Goal: Use online tool/utility: Use online tool/utility

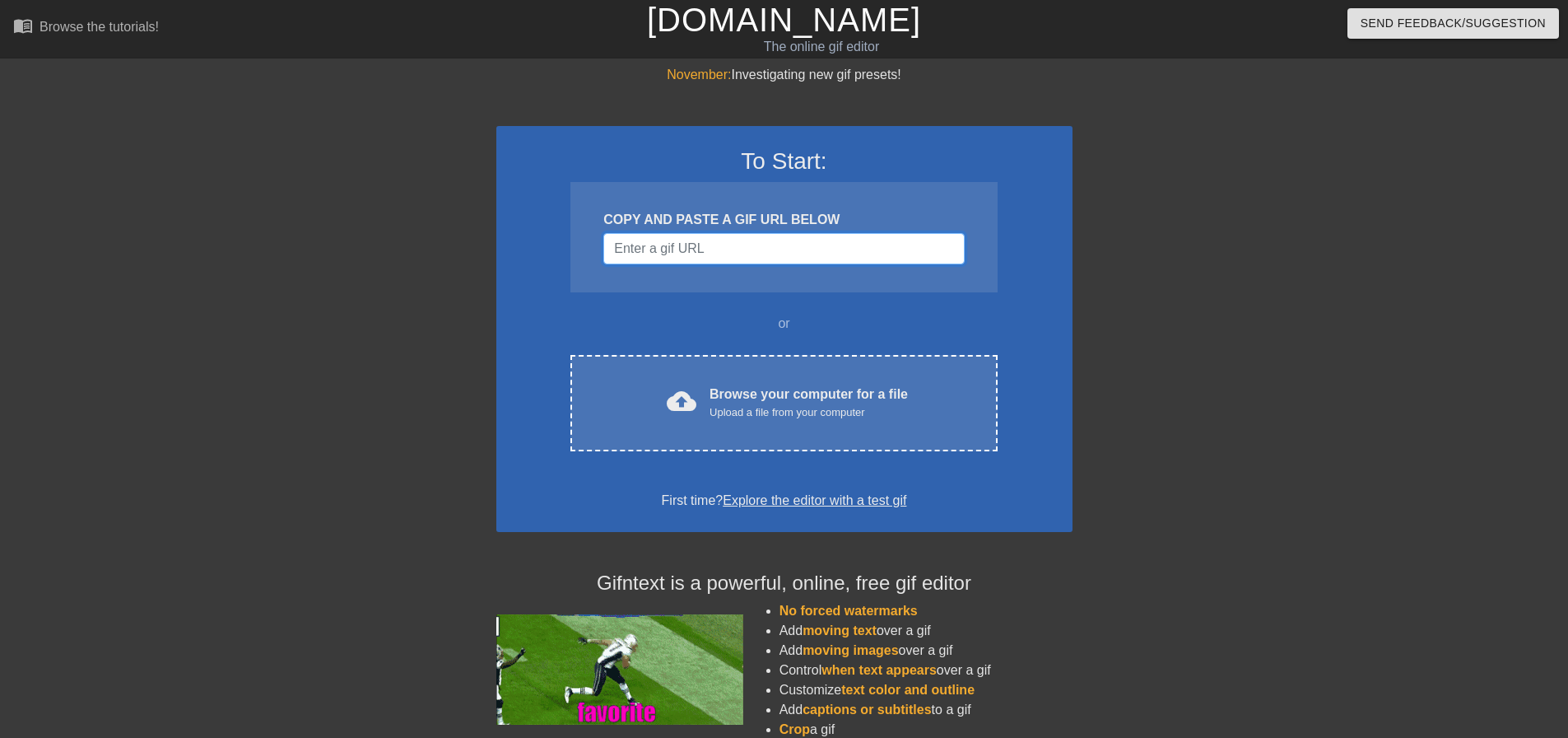
click at [702, 256] on input "Username" at bounding box center [783, 248] width 361 height 32
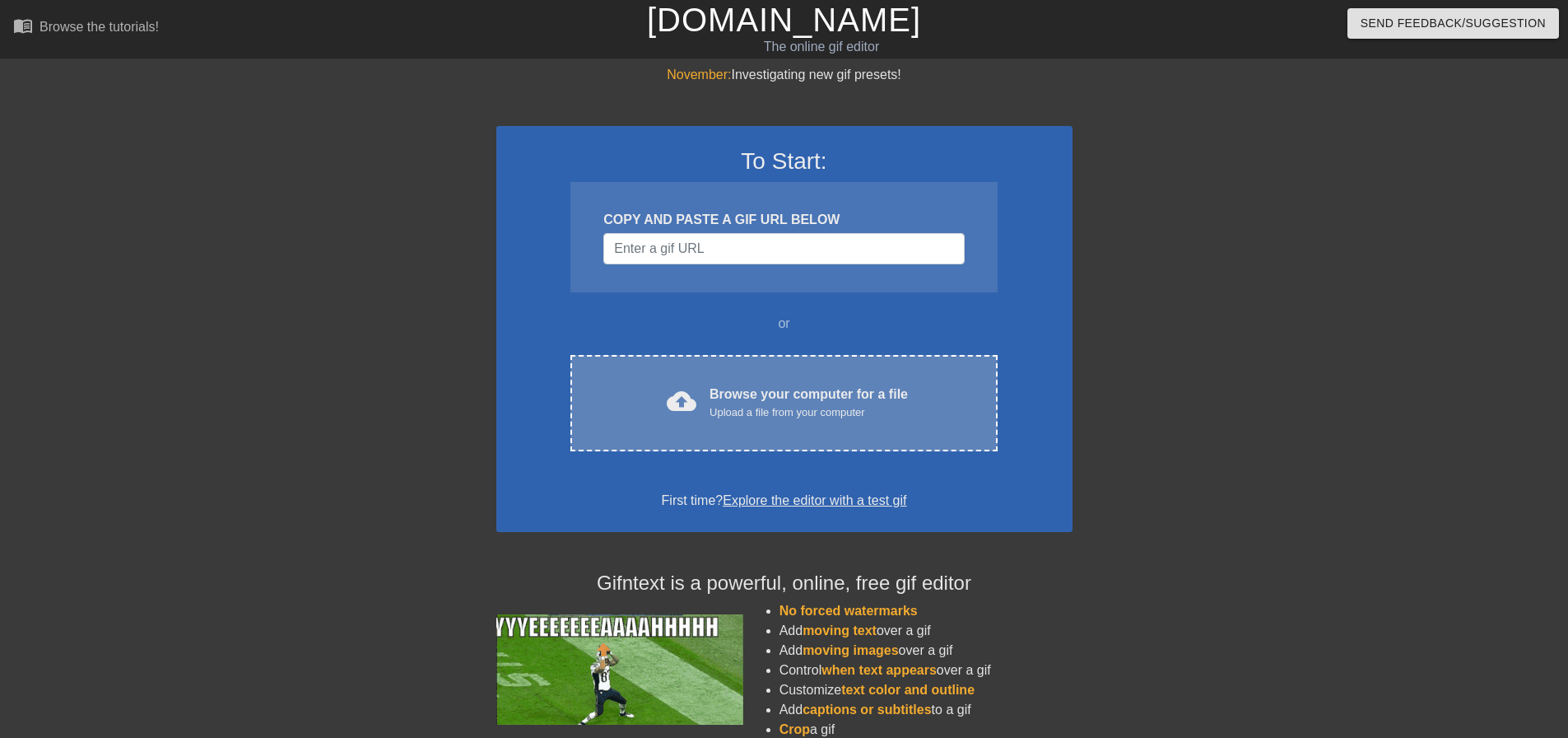
click at [745, 397] on div "Browse your computer for a file Upload a file from your computer" at bounding box center [808, 403] width 198 height 36
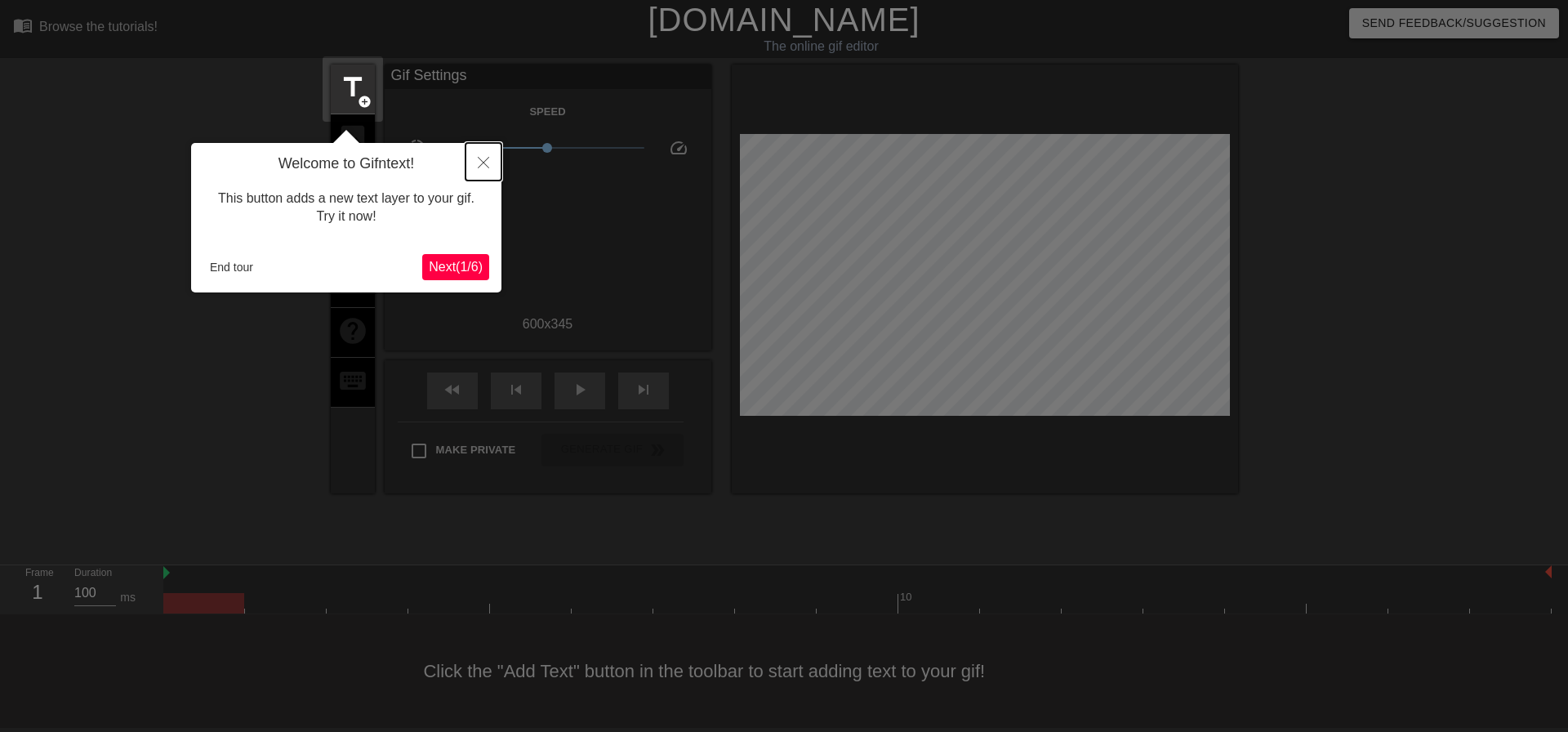
click at [482, 160] on icon "Close" at bounding box center [483, 162] width 11 height 11
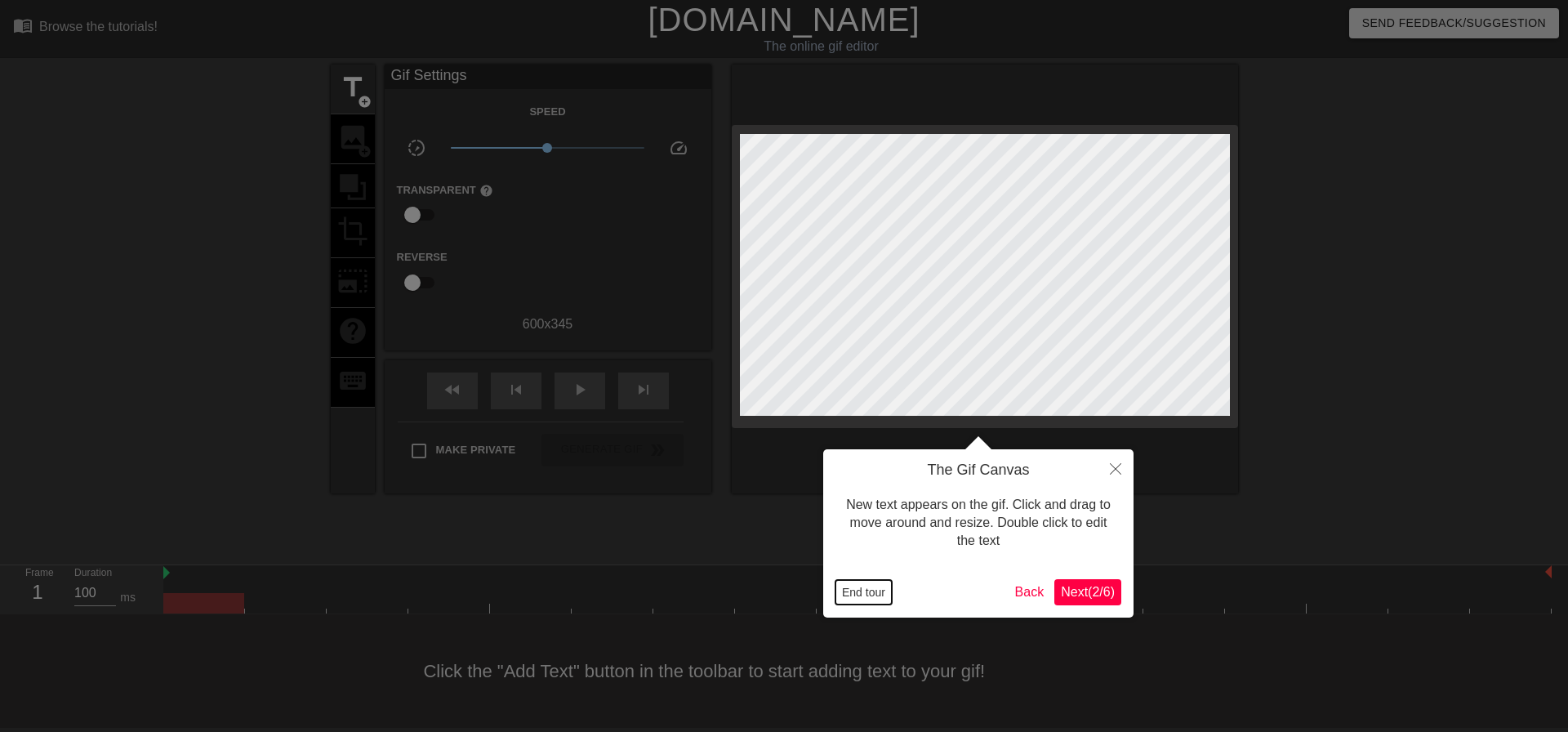
click at [878, 593] on button "End tour" at bounding box center [863, 592] width 56 height 25
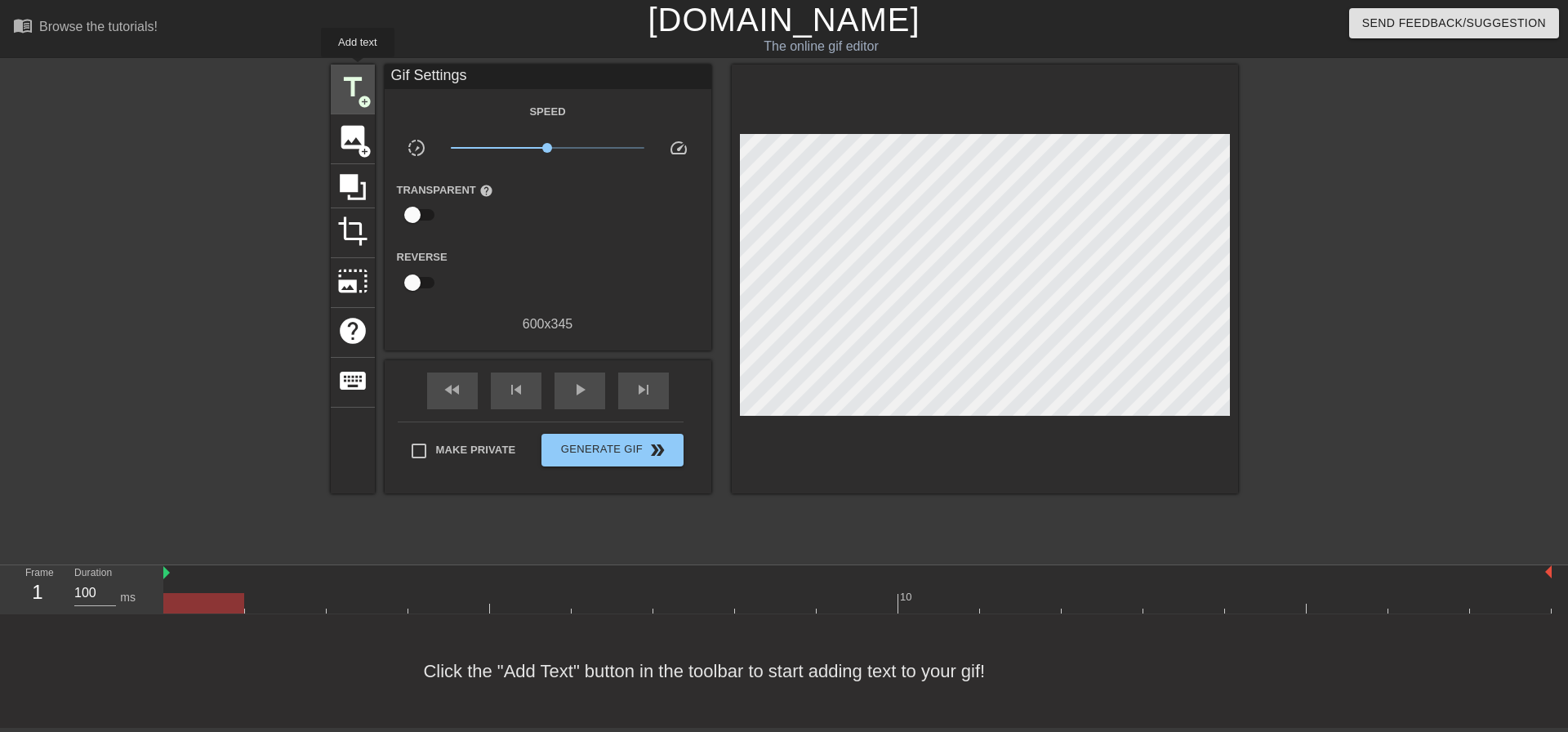
click at [358, 68] on div "title add_circle" at bounding box center [352, 89] width 44 height 49
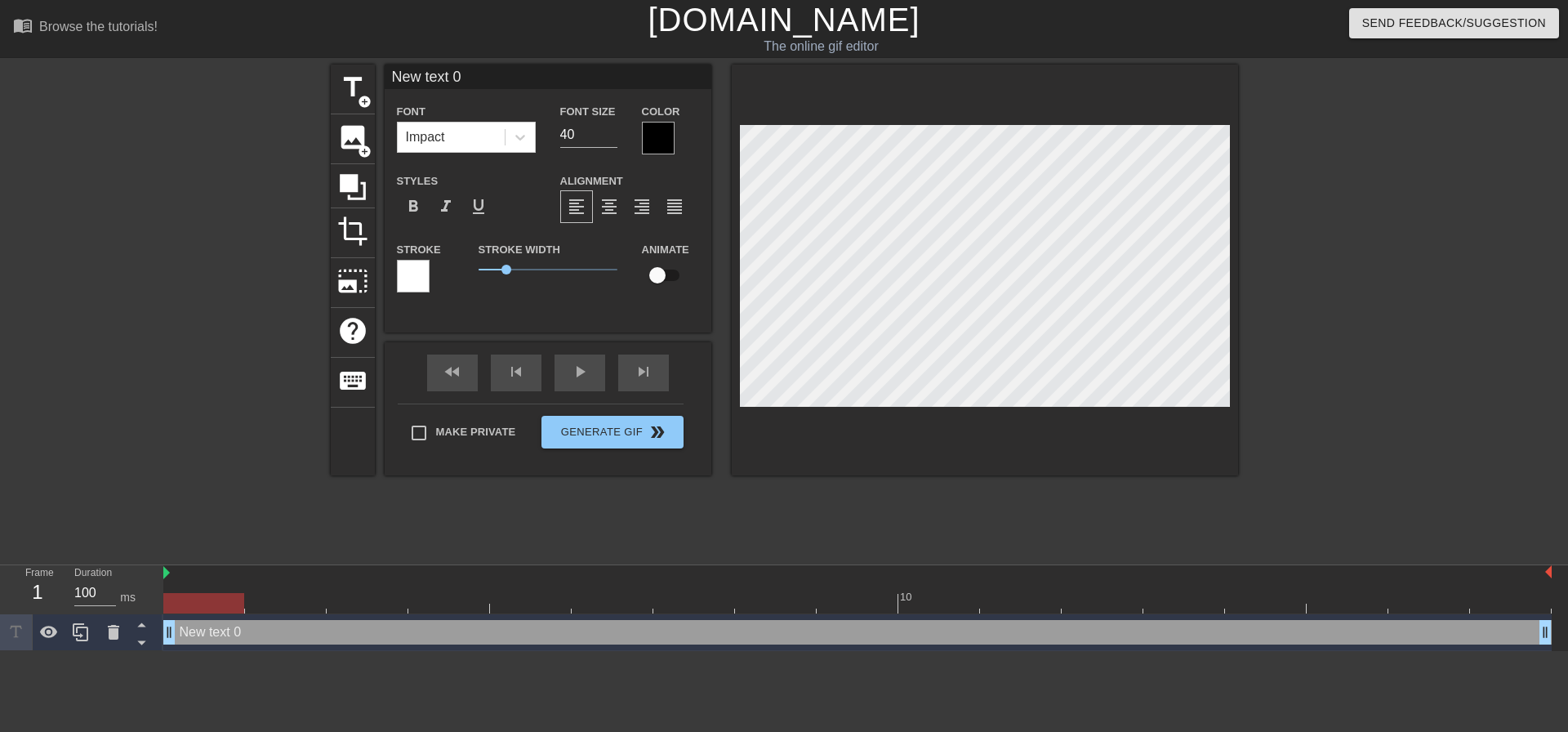
scroll to position [3, 3]
type input "D text 0"
type textarea "D text 0"
type input "Do text 0"
type textarea "Do text 0"
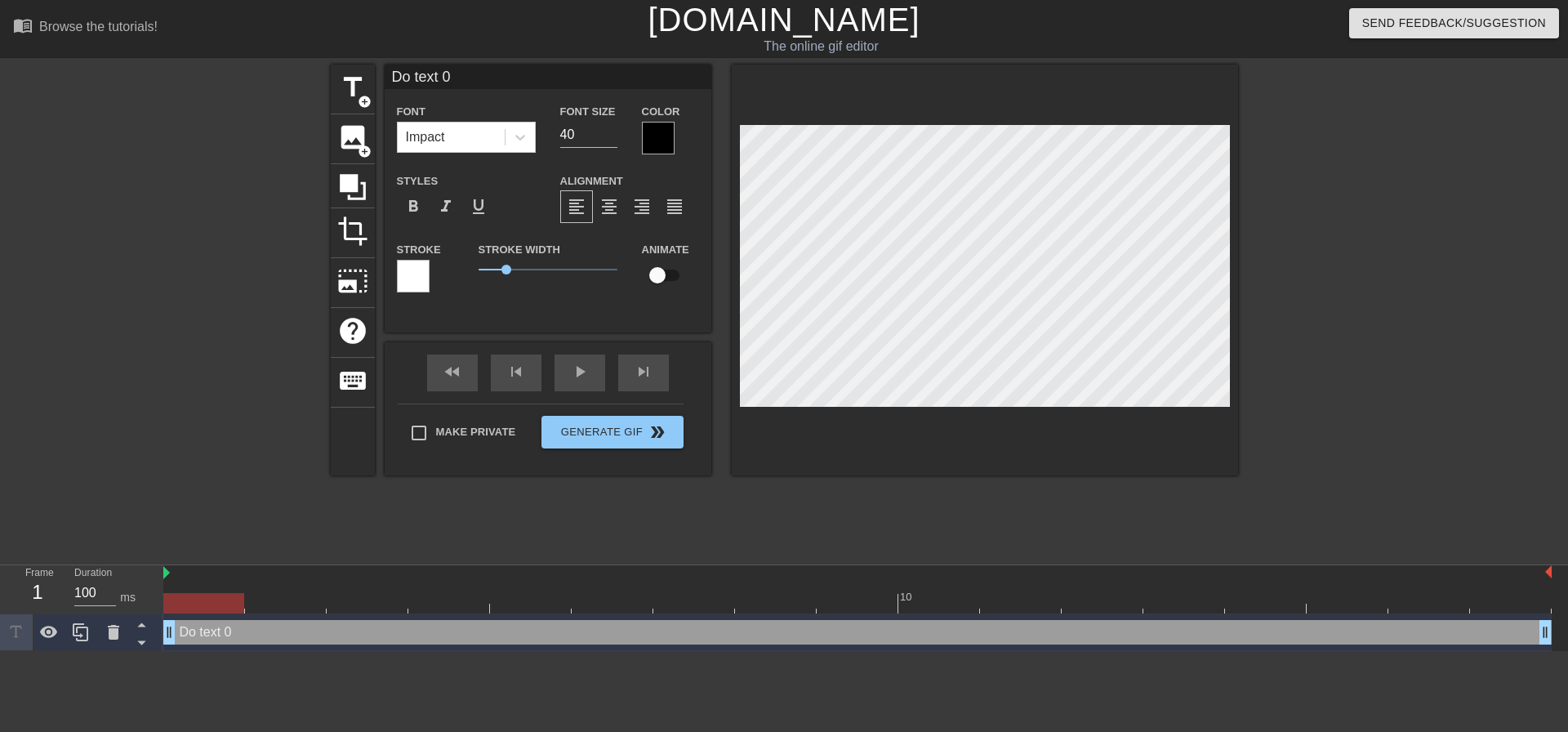
type input "Do text 0"
type textarea "Do text 0"
type input "Do n text 0"
type textarea "Do n text 0"
type input "Do no text 0"
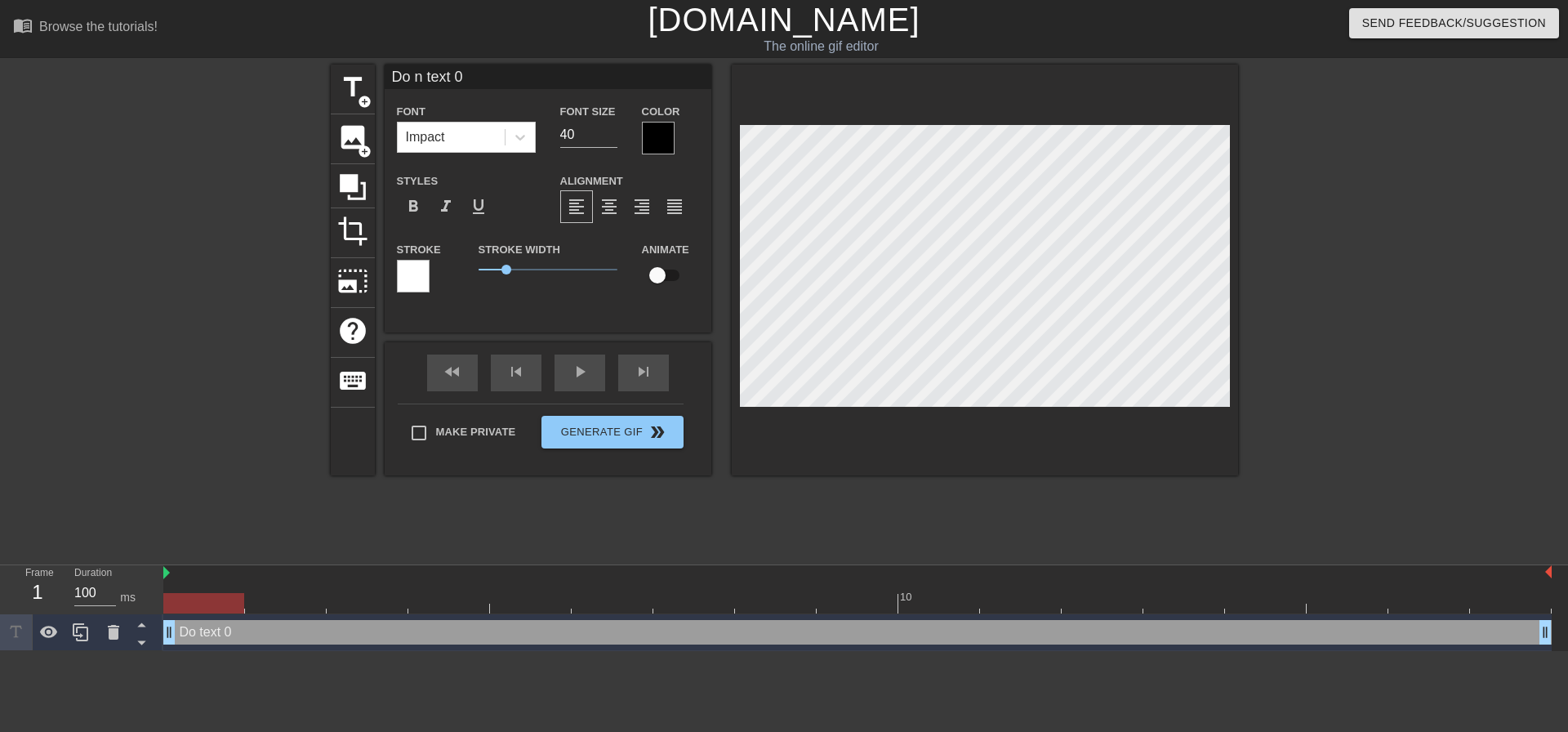
type textarea "Do no text 0"
type input "Do not text 0"
type textarea "Do not text 0"
type input "Do not text 0"
type textarea "Do not text 0"
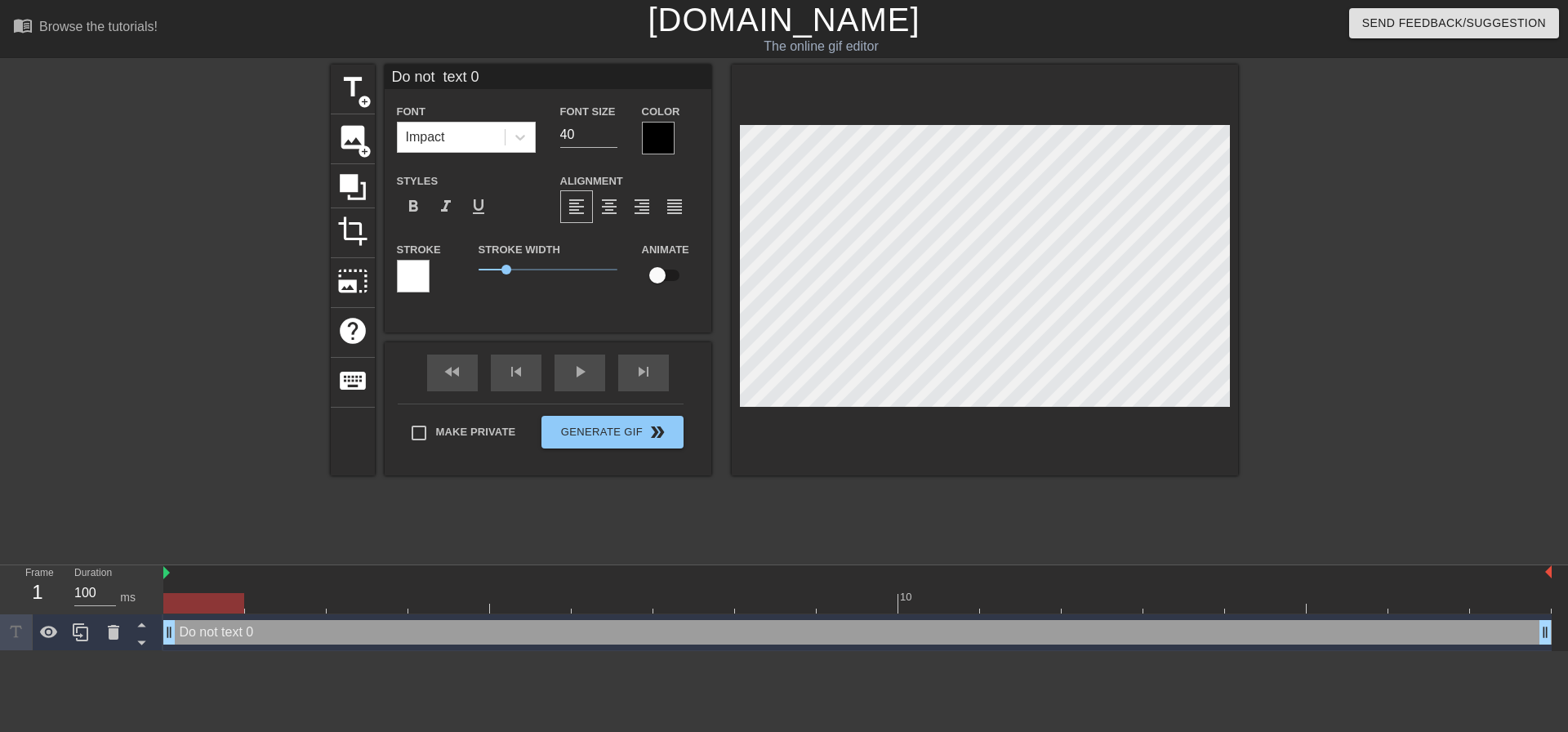
type input "Do not f text 0"
type textarea "Do not f text 0"
type input "Do not fe text 0"
type textarea "Do not fe text 0"
type input "Do not fea text 0"
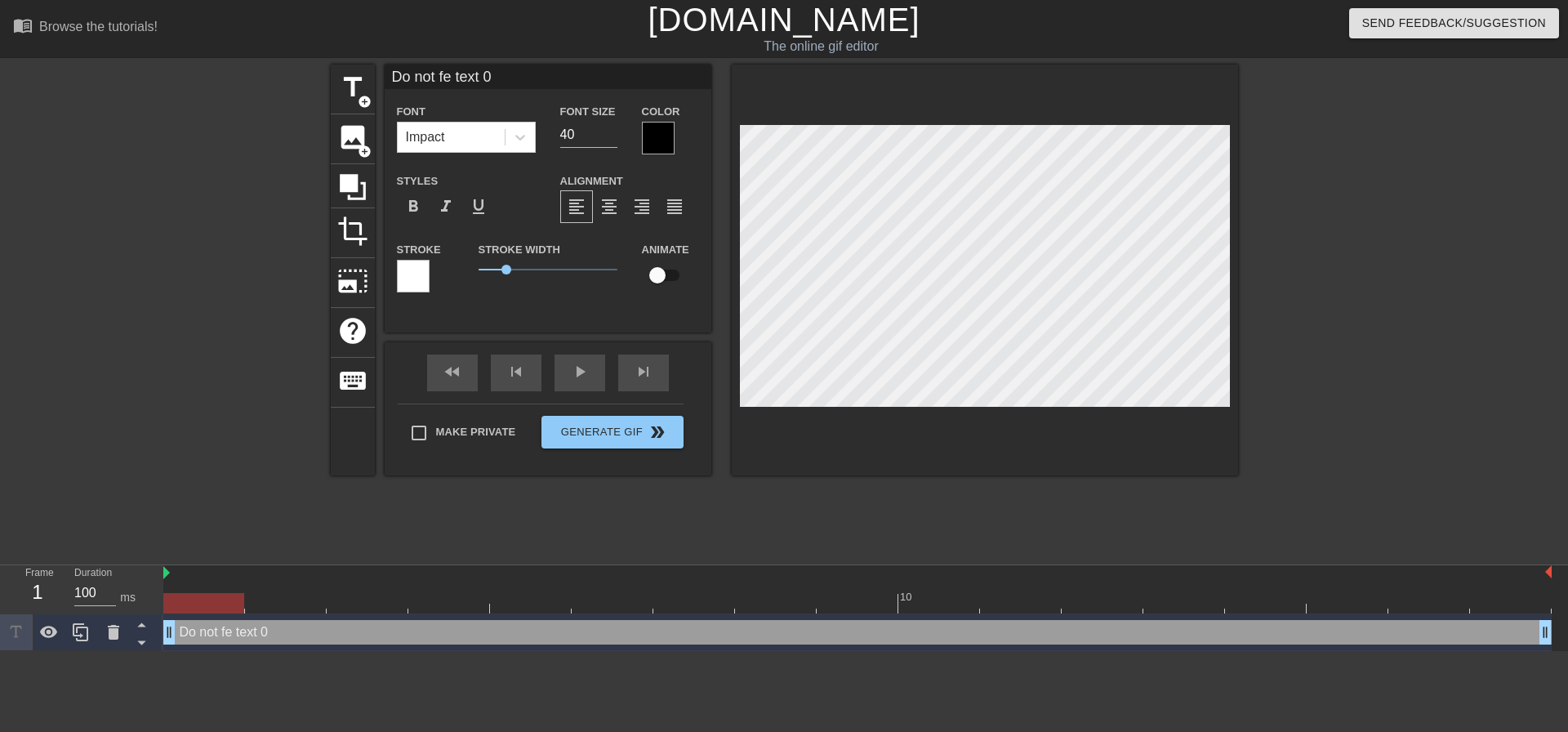
type textarea "Do not fea text 0"
type input "Do not fear text 0"
type textarea "Do not fear text 0"
type input "Do not fear. text 0"
type textarea "Do not fear. text 0"
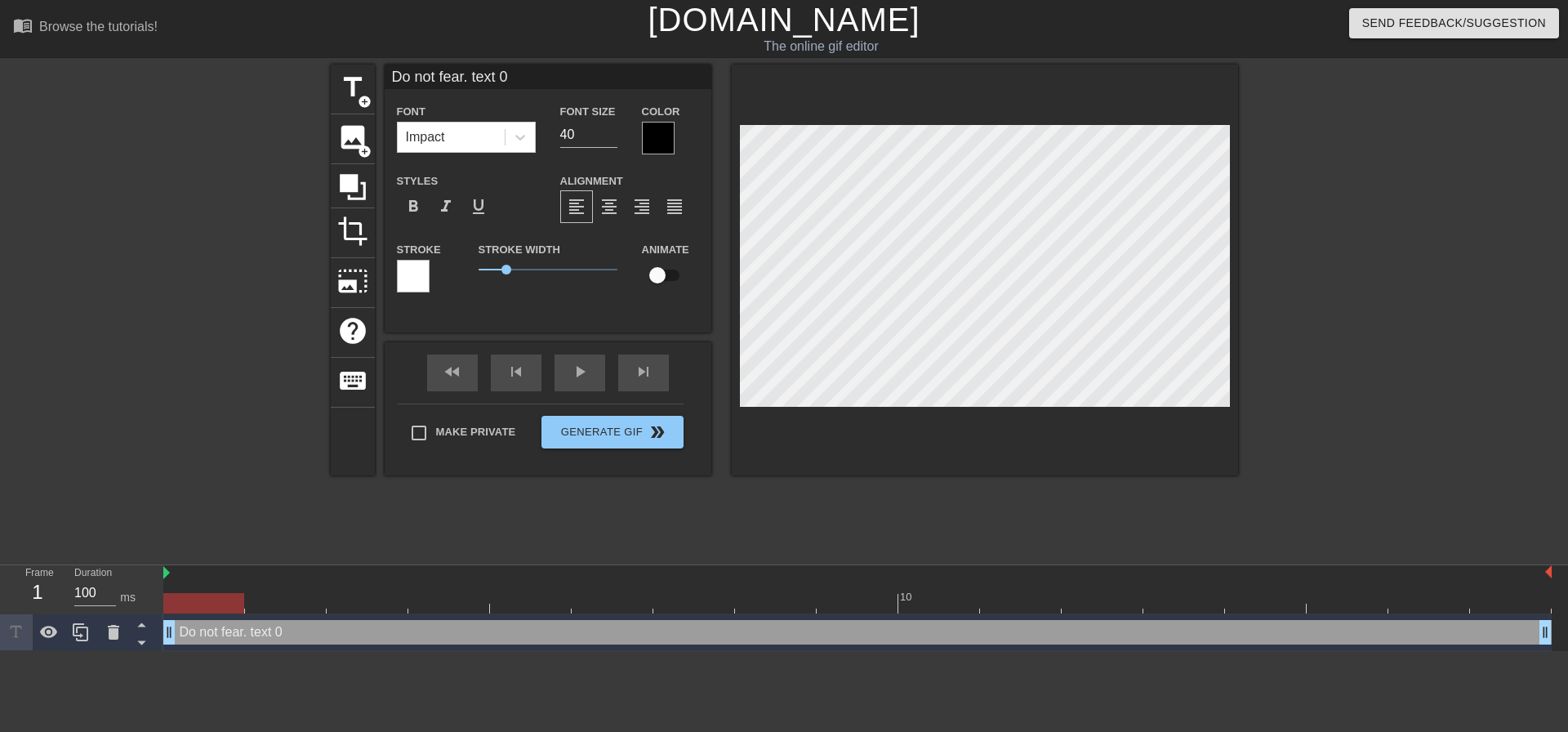
scroll to position [3, 6]
type input "Do not fear.. text 0"
type textarea "Do not fear.. text 0"
type input "Do not fear... text 0"
type textarea "Do not fear... text 0"
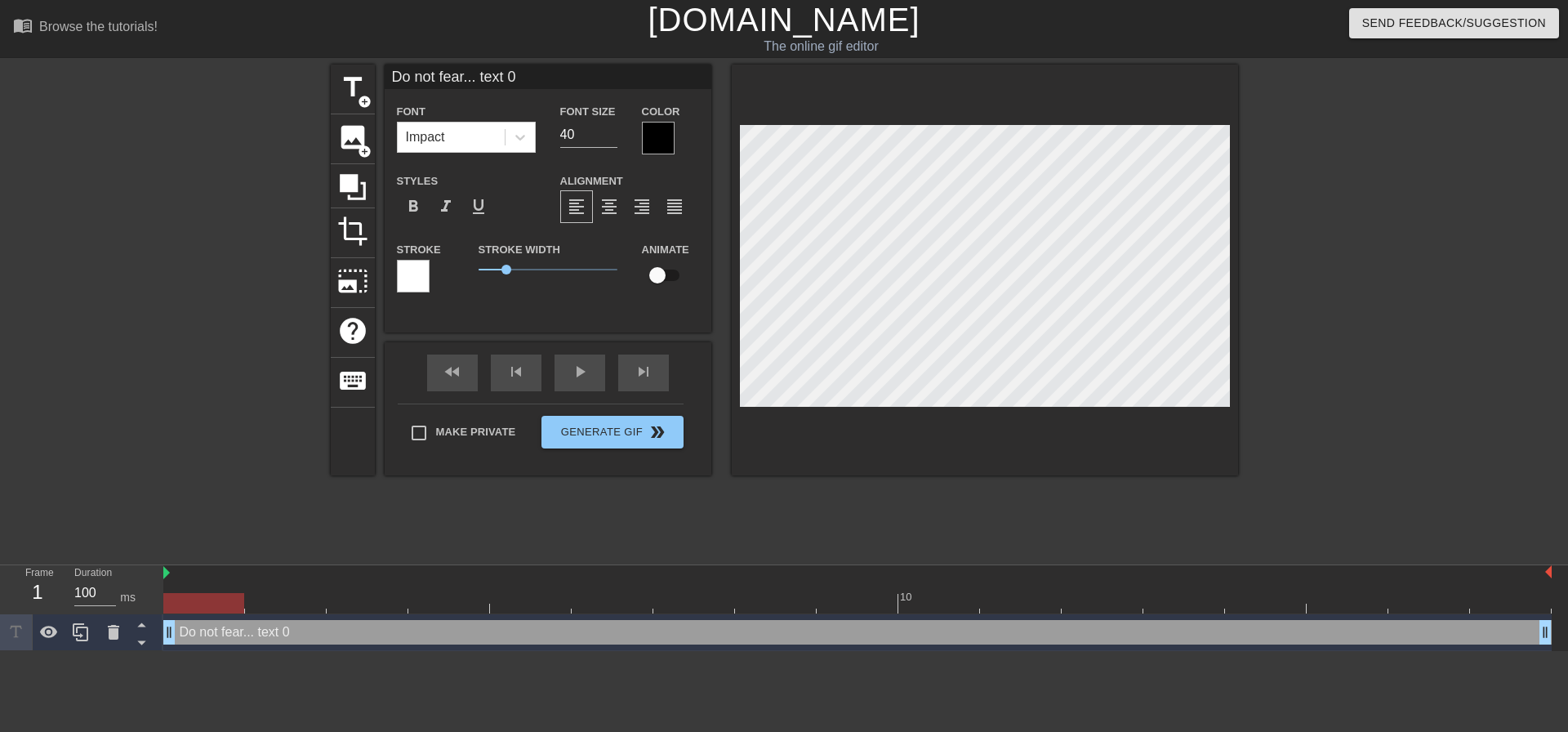
type input "Do not fear.... text 0"
type textarea "Do not fear.... text 0"
type input "Do not fear.... text 0"
type textarea "Do not fear.... text 0"
type input "Do not fear.... P text 0"
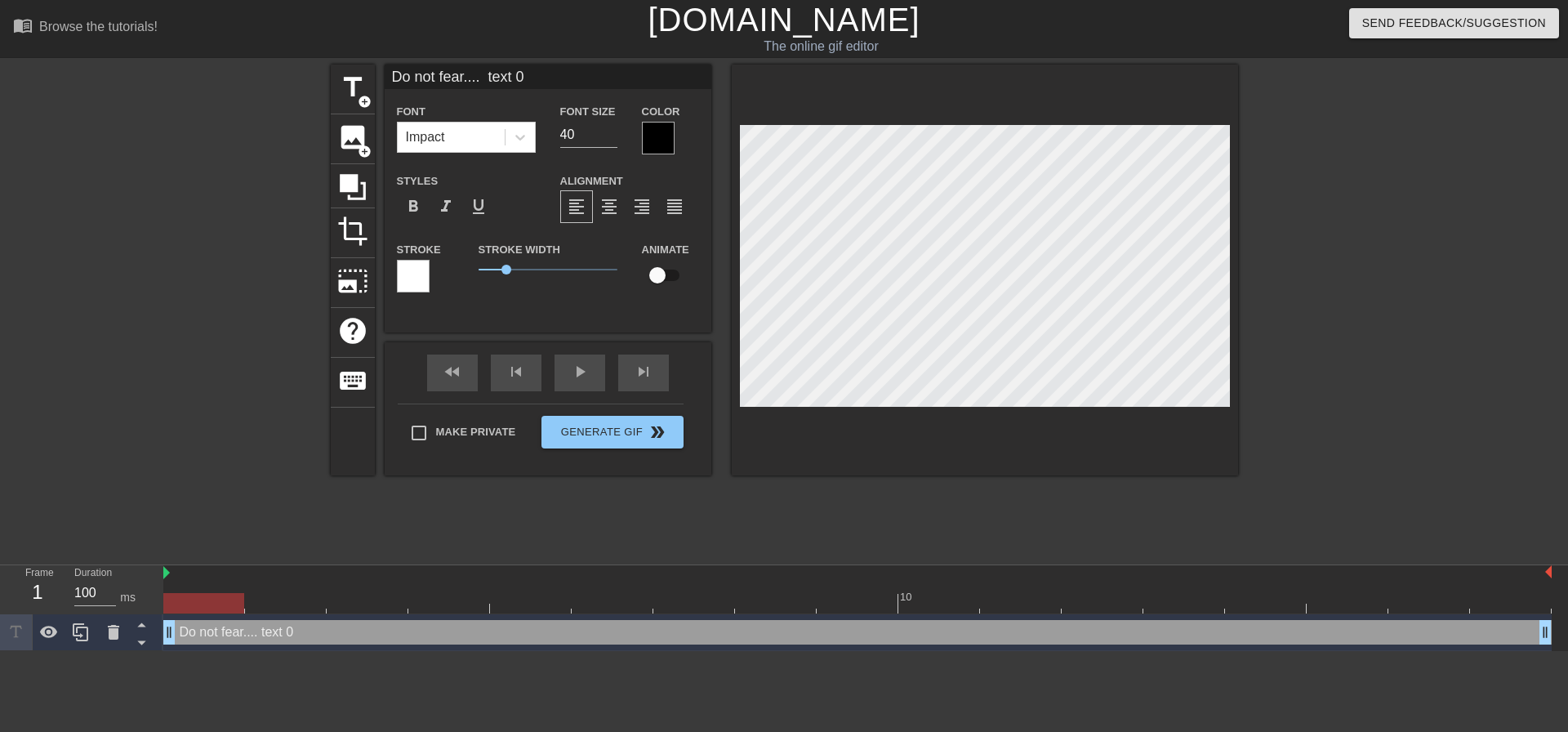
type textarea "Do not fear.... P text 0"
type input "Do not fear.... Pu text 0"
type textarea "Do not fear.... Pu text 0"
type input "Do not fear.... Pul text 0"
type textarea "Do not fear.... Pul text 0"
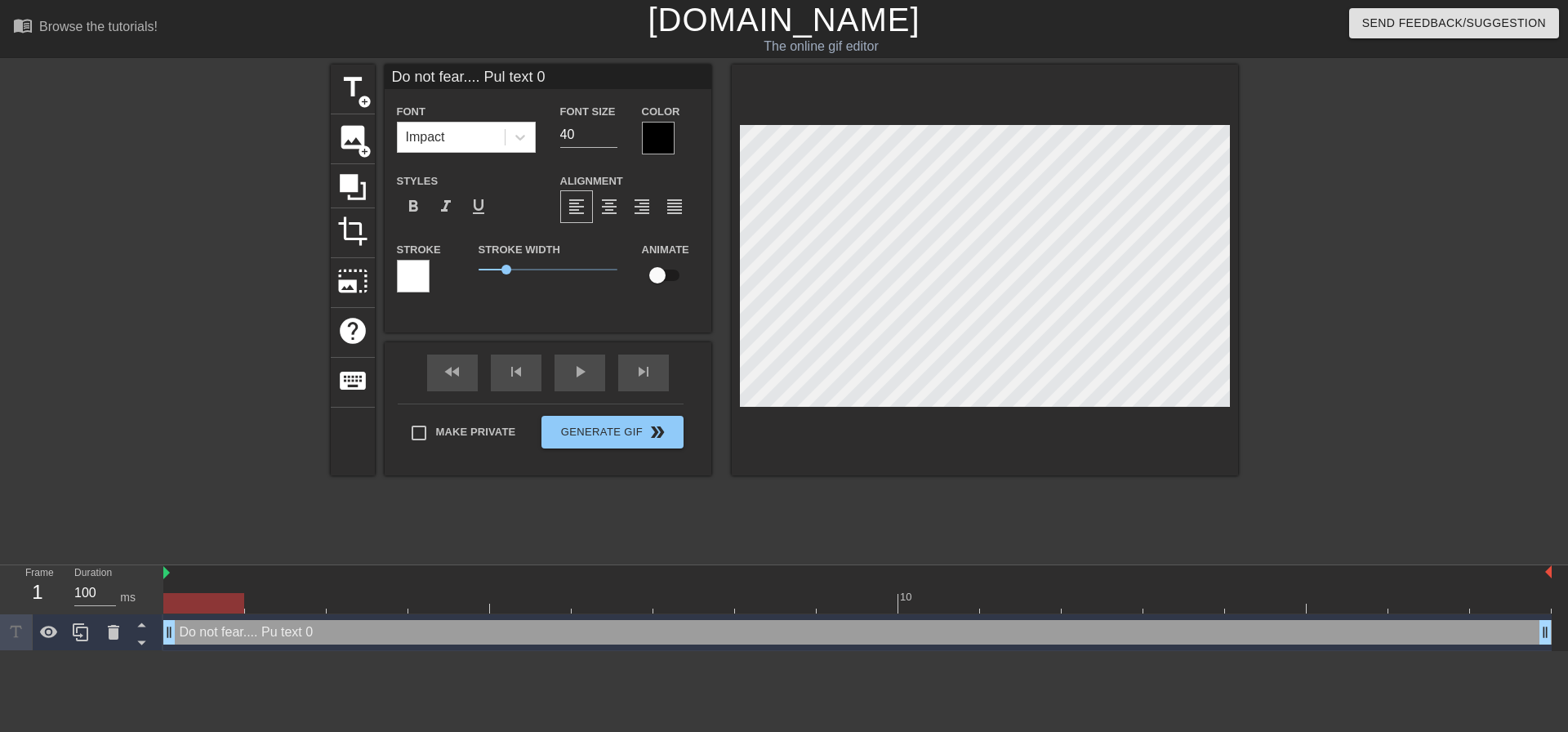
type input "Do not fear.... Pull text 0"
type textarea "Do not fear.... Pull text 0"
type input "Do not fear.... Pull text 0"
type textarea "Do not fear.... Pull text 0"
type input "Do not fear.... Pull r text 0"
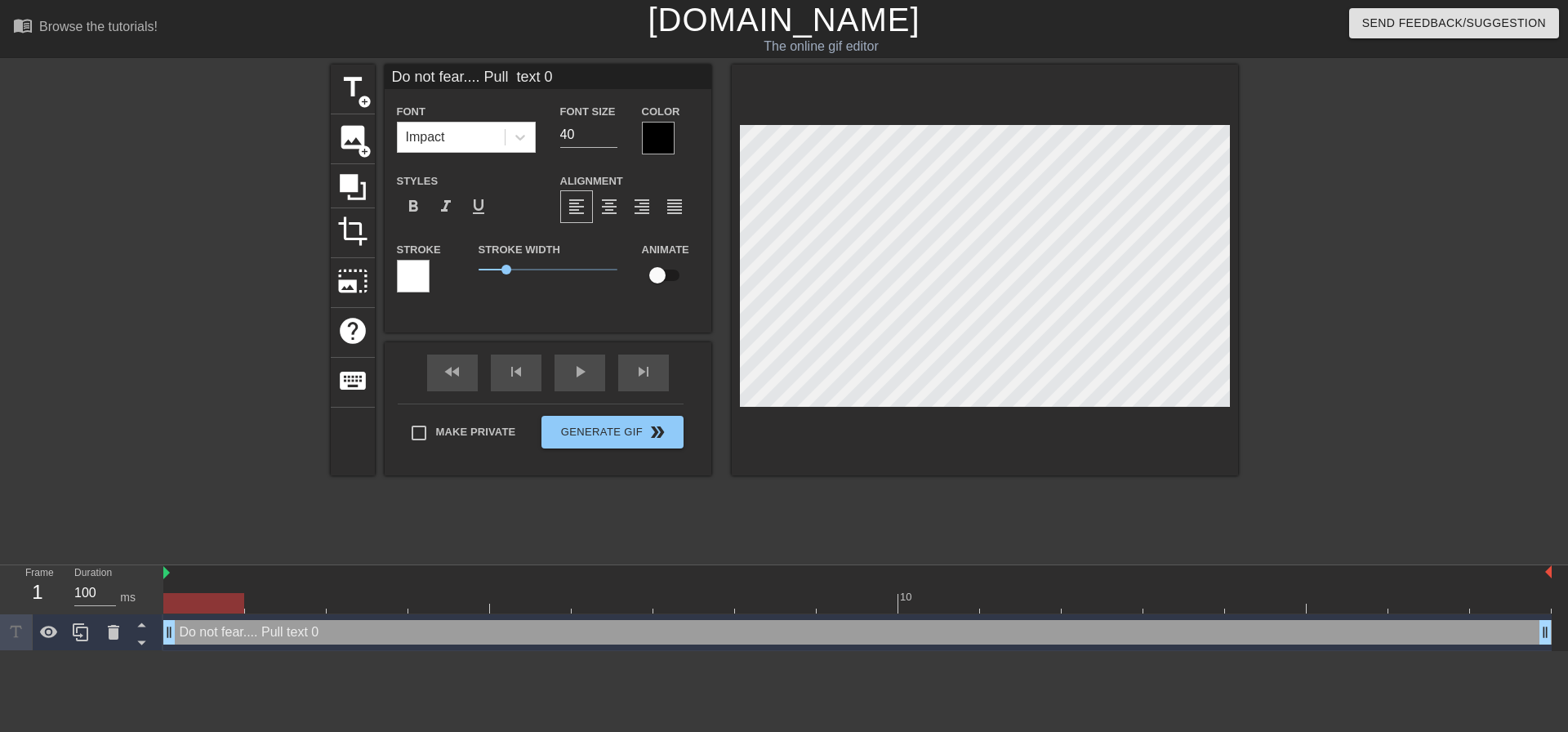
type textarea "Do not fear.... Pull r text 0"
type input "Do not fear.... Pull re text 0"
type textarea "Do not fear.... Pull re text 0"
type input "Do not fear.... Pull req text 0"
type textarea "Do not fear.... Pull req text 0"
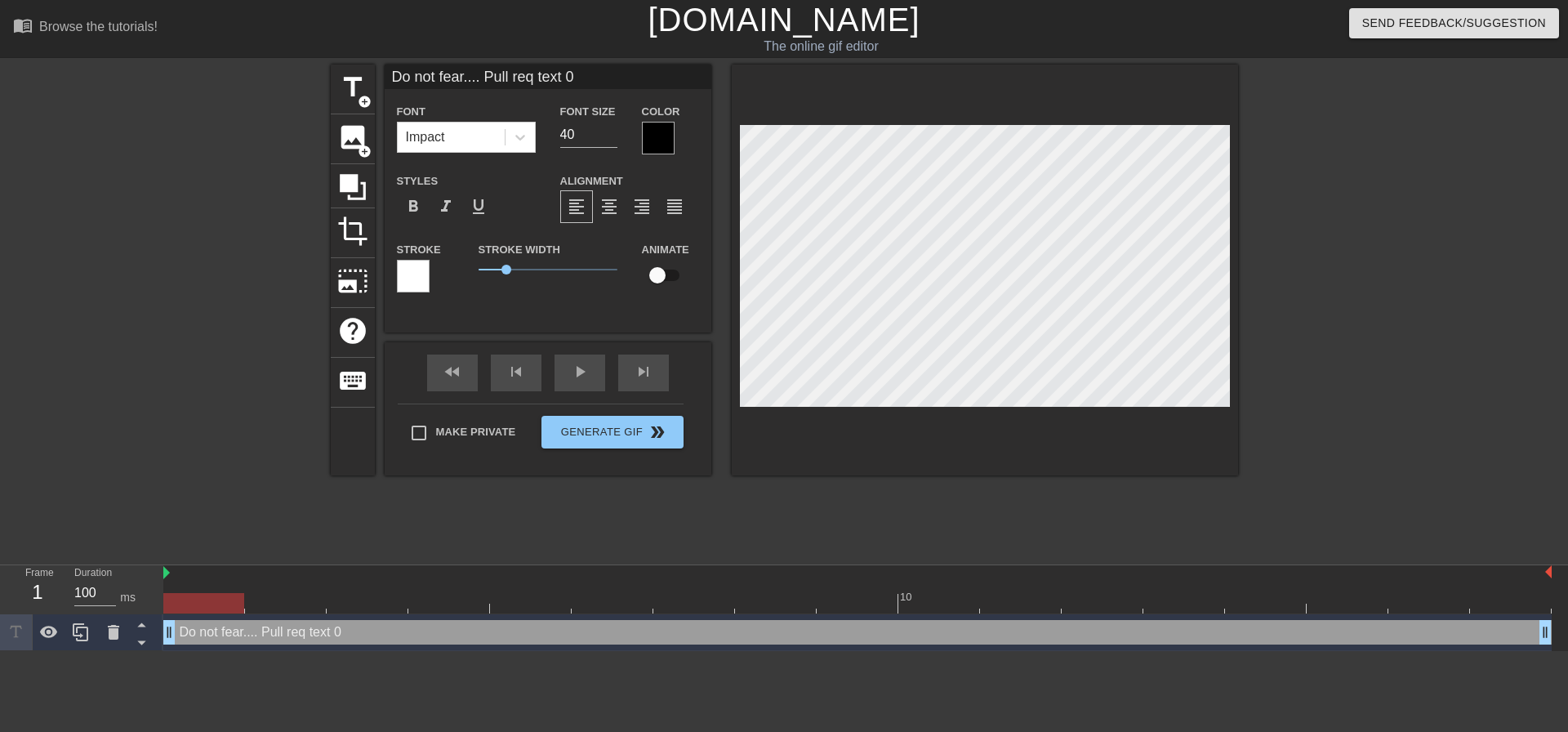
type input "Do not fear.... Pull requ text 0"
type textarea "Do not fear.... Pull requ text 0"
type input "Do not fear.... Pull reque text 0"
type textarea "Do not fear.... Pull reque text 0"
type input "Do not fear.... Pull reques text 0"
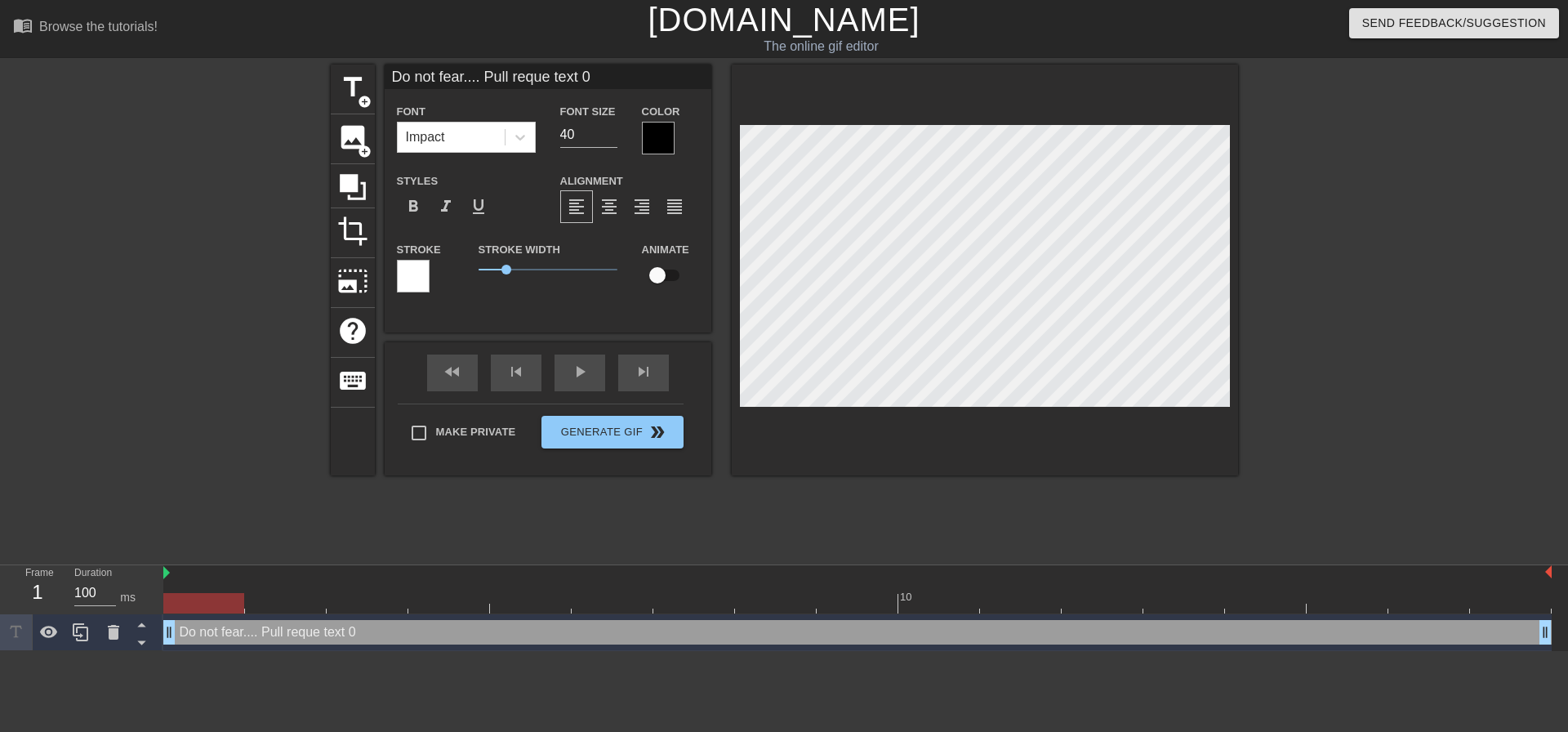
type textarea "Do not fear.... Pull reques text 0"
type input "Do not fear.... Pull request text 0"
type textarea "Do not fear.... Pull request text 0"
type input "Do not fear.... Pull requests text 0"
type textarea "Do not fear.... Pull requests text 0"
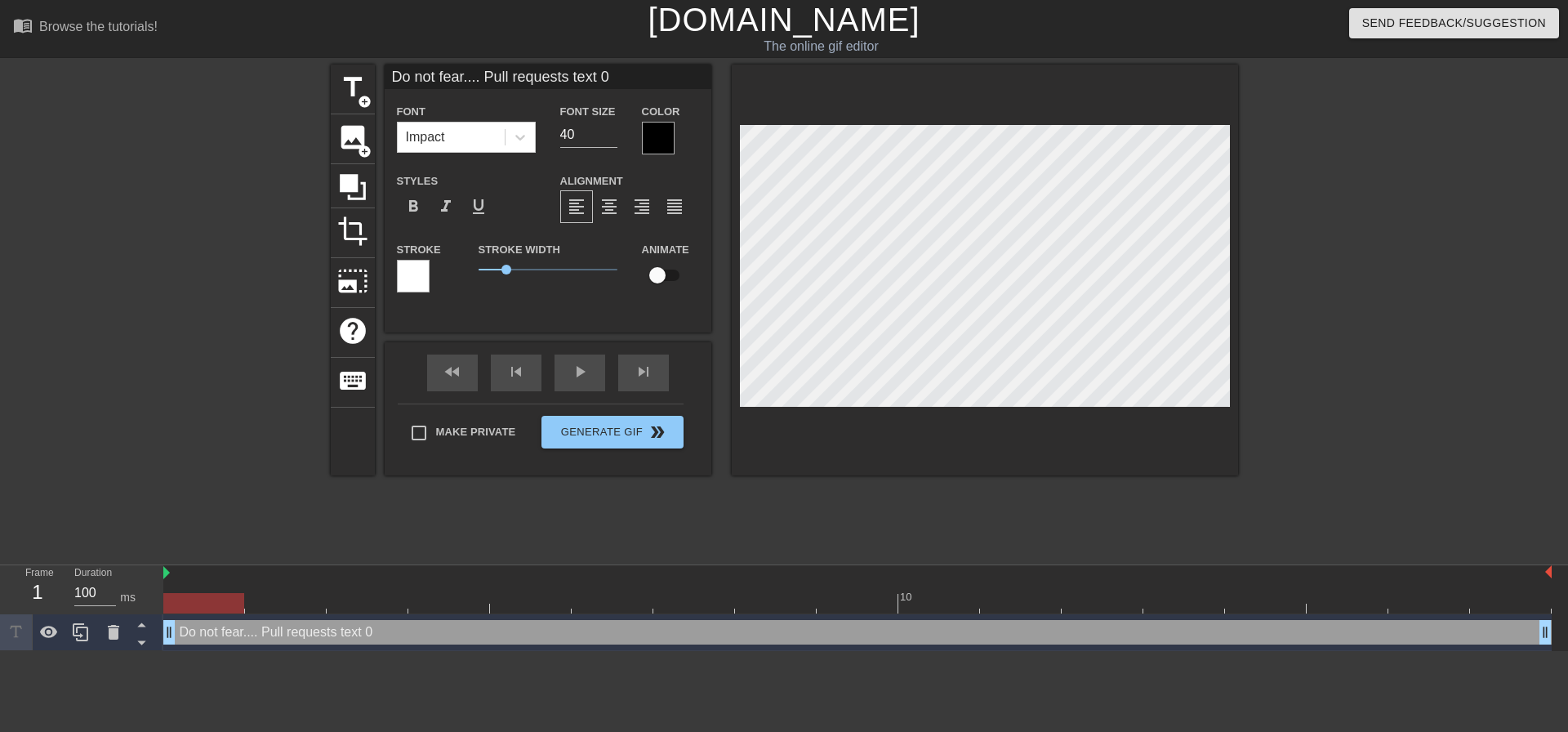
type input "Do not fear.... Pull requests text 0"
type textarea "Do not fear.... Pull requests text 0"
type input "Do not fear.... Pull requests a text 0"
type textarea "Do not fear.... Pull requests a text 0"
type input "Do not fear.... Pull requests ar text 0"
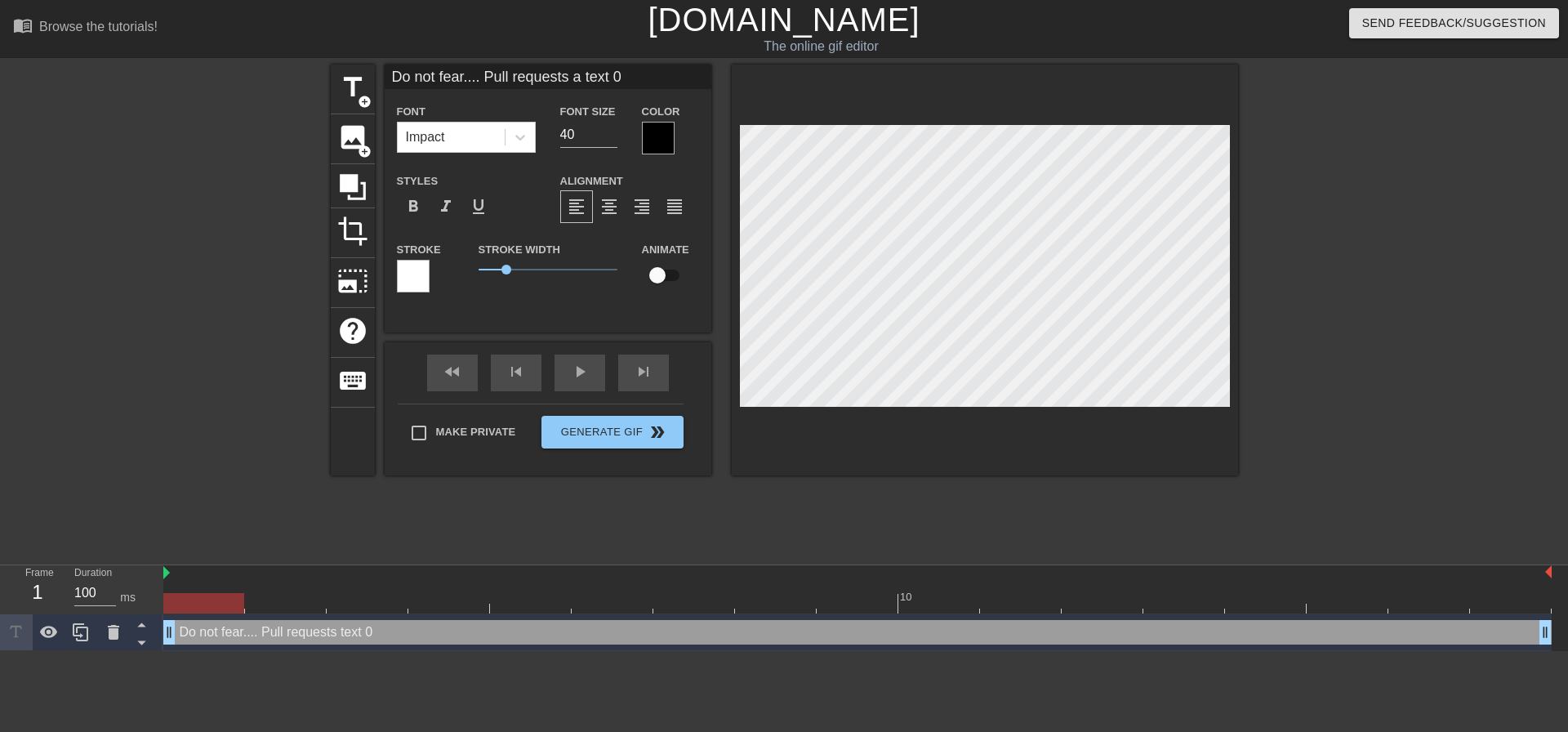
type textarea "Do not fear.... Pull requests ar text 0"
type input "Do not fear.... Pull requests are text 0"
type textarea "Do not fear.... Pull requests are text 0"
type input "Do not fear.... Pull requests are text 0"
type textarea "Do not fear.... Pull requests are text 0"
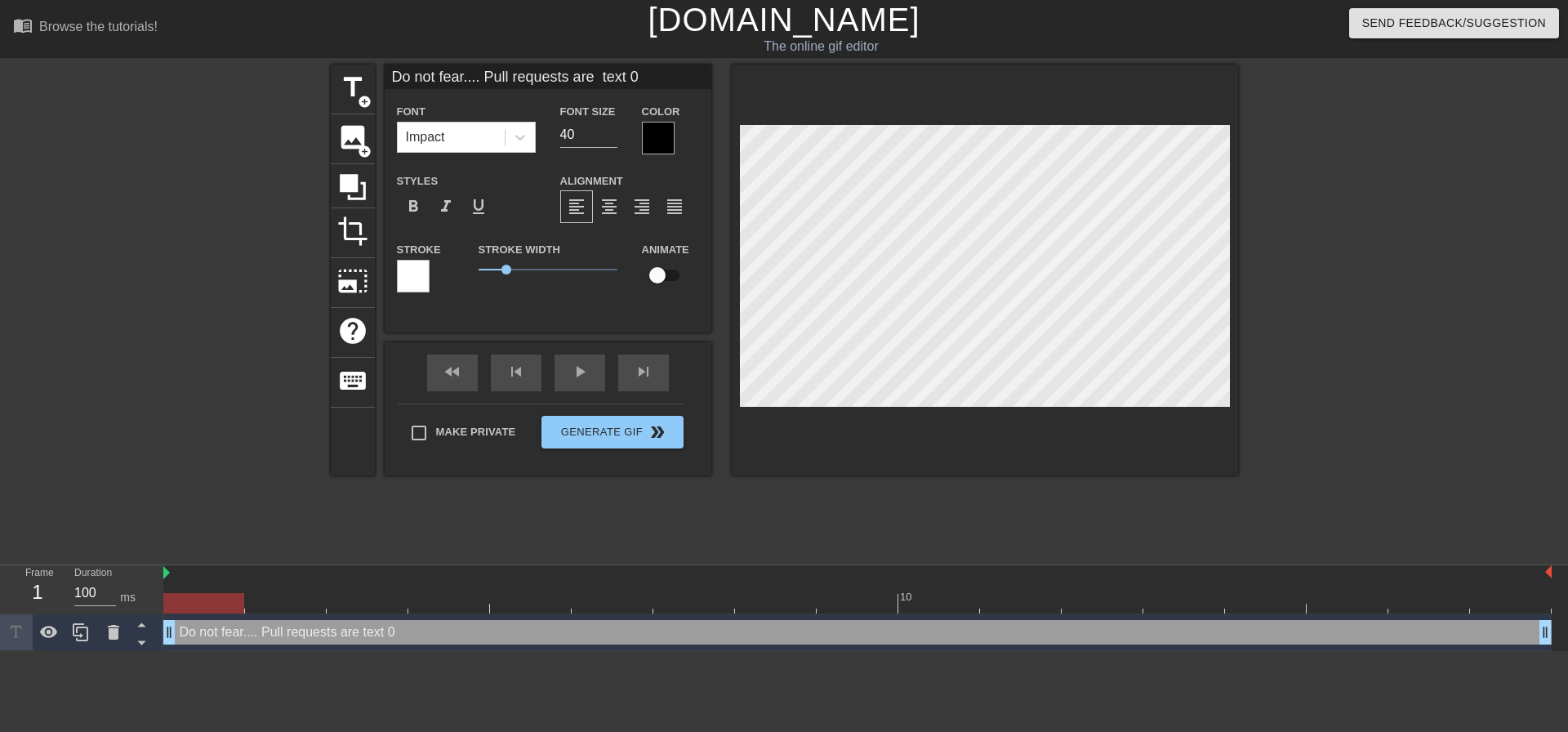
type input "Do not fear.... Pull requests are h text 0"
type textarea "Do not fear.... Pull requests are h text 0"
type input "Do not fear.... Pull requests are he text 0"
type textarea "Do not fear.... Pull requests are he text 0"
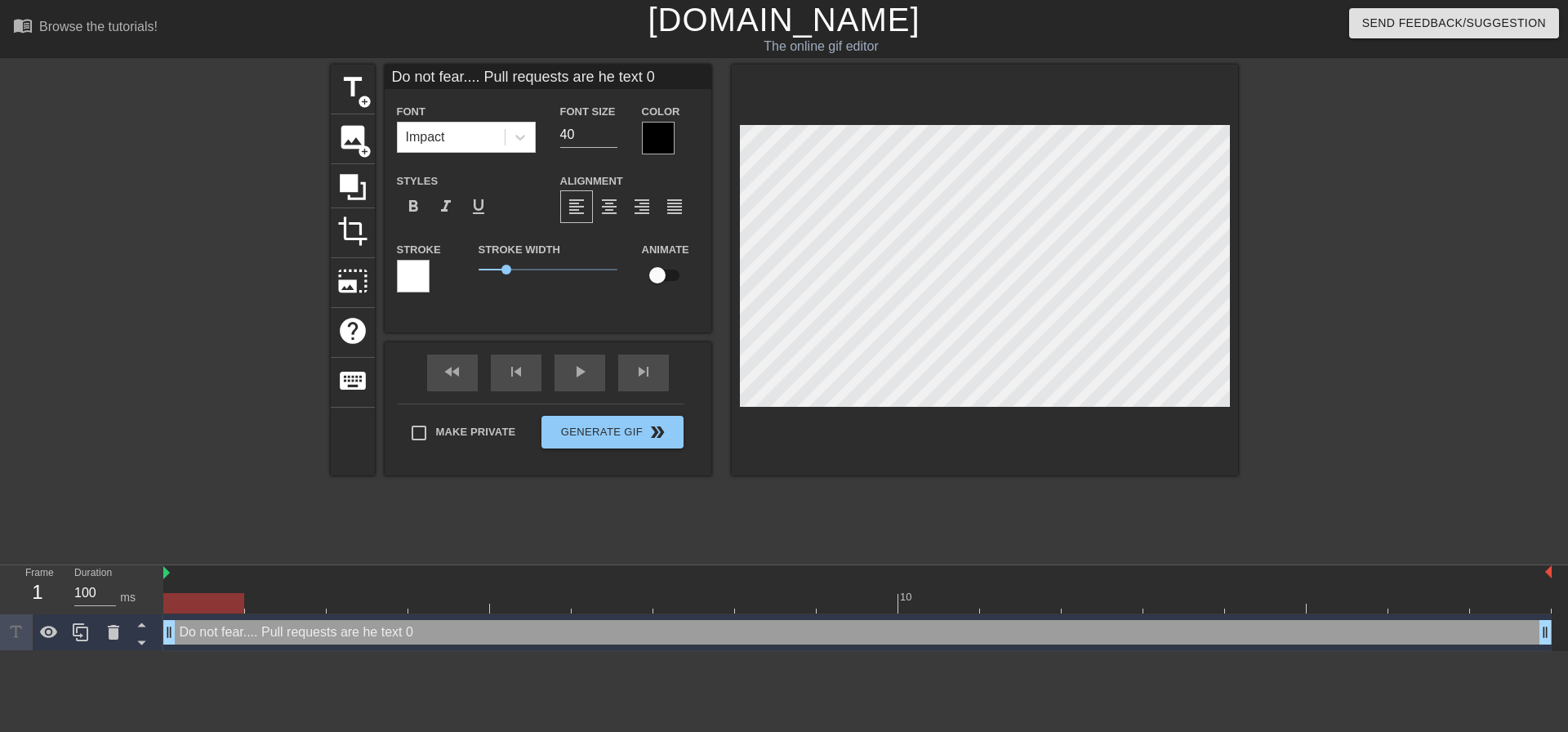
type input "Do not fear.... Pull requests are her text 0"
type textarea "Do not fear.... Pull requests are her text 0"
type input "Do not fear.... Pull requests are here text 0"
type textarea "Do not fear.... Pull requests are here text 0"
type input "Do not fear.... Pull requests are heretext 0"
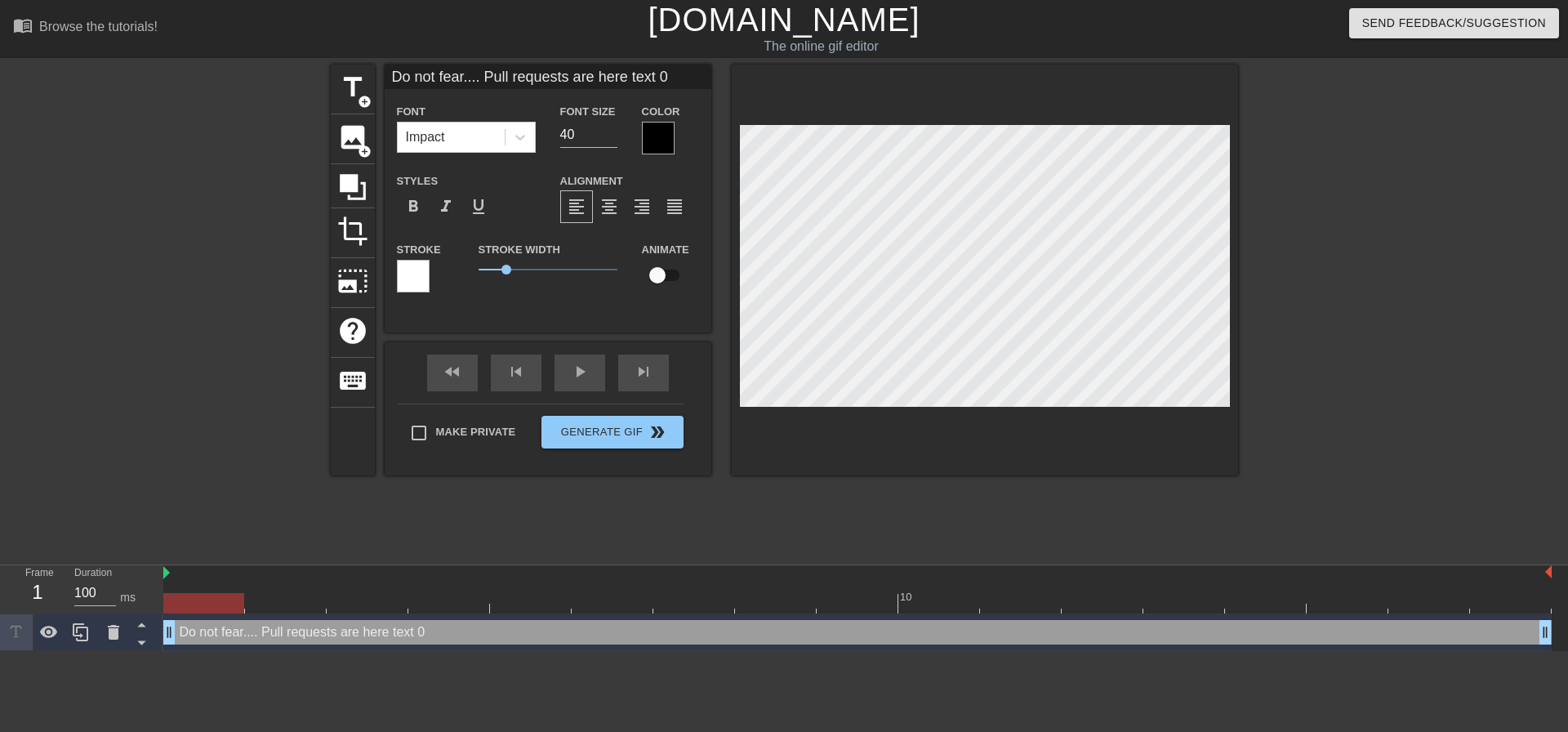
type textarea "Do not fear.... Pull requests are heretext 0"
type input "Do not fear.... Pull requests are hereext 0"
type textarea "Do not fear.... Pull requests are hereext 0"
type input "Do not fear.... Pull requests are herext 0"
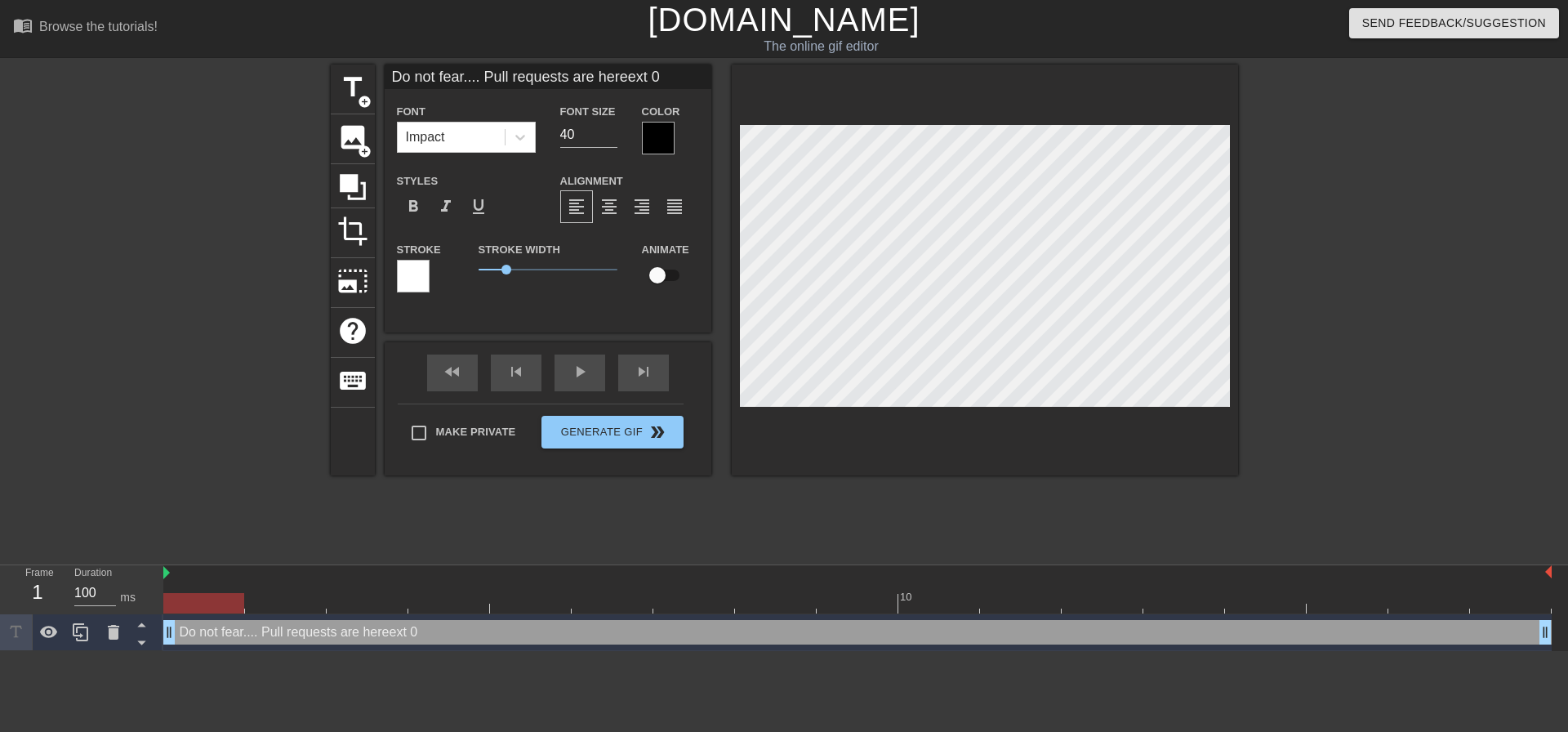
type textarea "Do not fear.... Pull requests are herext 0"
type input "Do not fear.... Pull requests are heret 0"
type textarea "Do not fear.... Pull requests are heret 0"
type input "Do not fear.... Pull requests are here 0"
type textarea "Do not fear.... Pull requests are here 0"
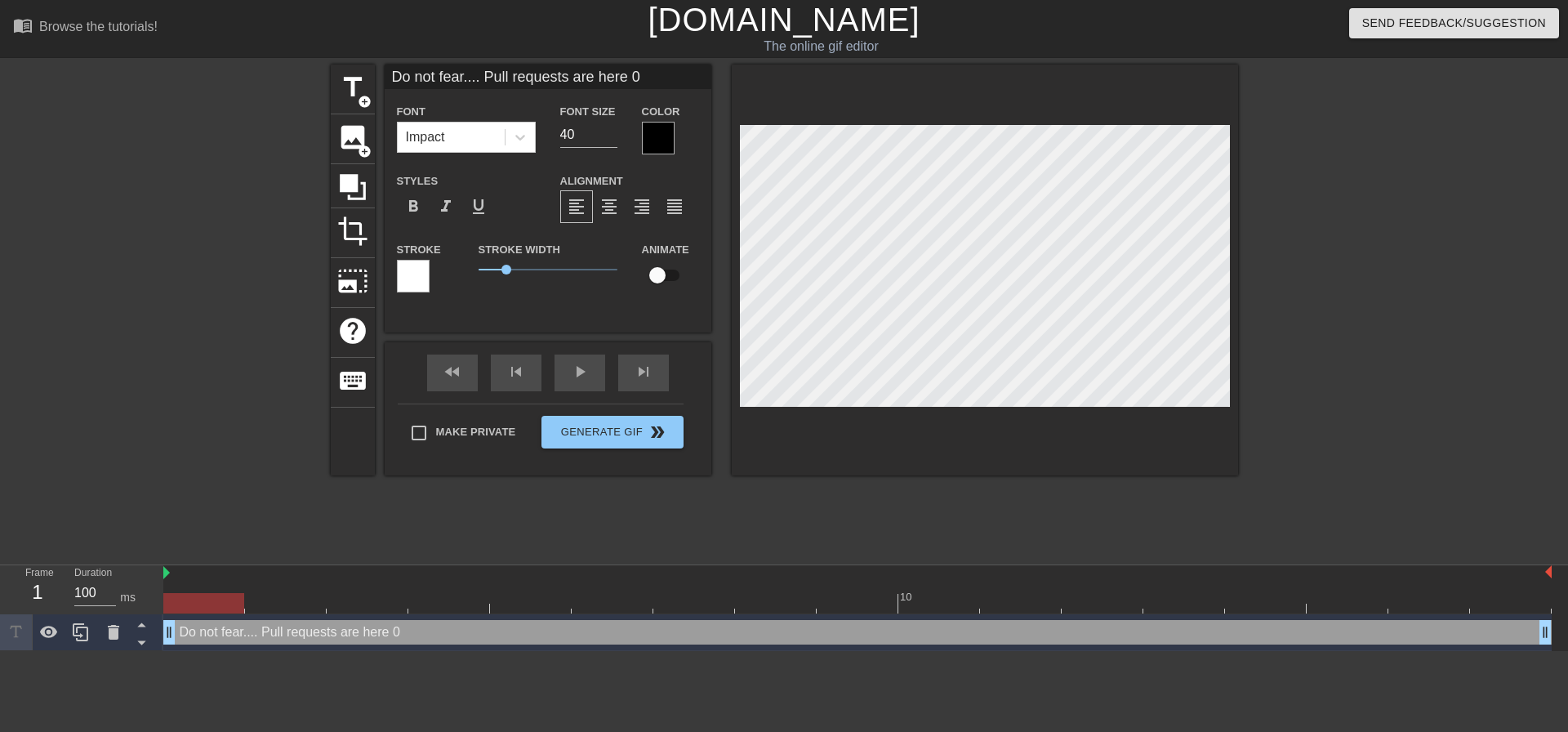
type input "Do not fear.... Pull requests are here0"
type textarea "Do not fear.... Pull requests are here0"
type input "Do not fear.... Pull requests are here"
type textarea "Do not fear.... Pull requests are here"
type input "Do not fear.... Pull requests are here."
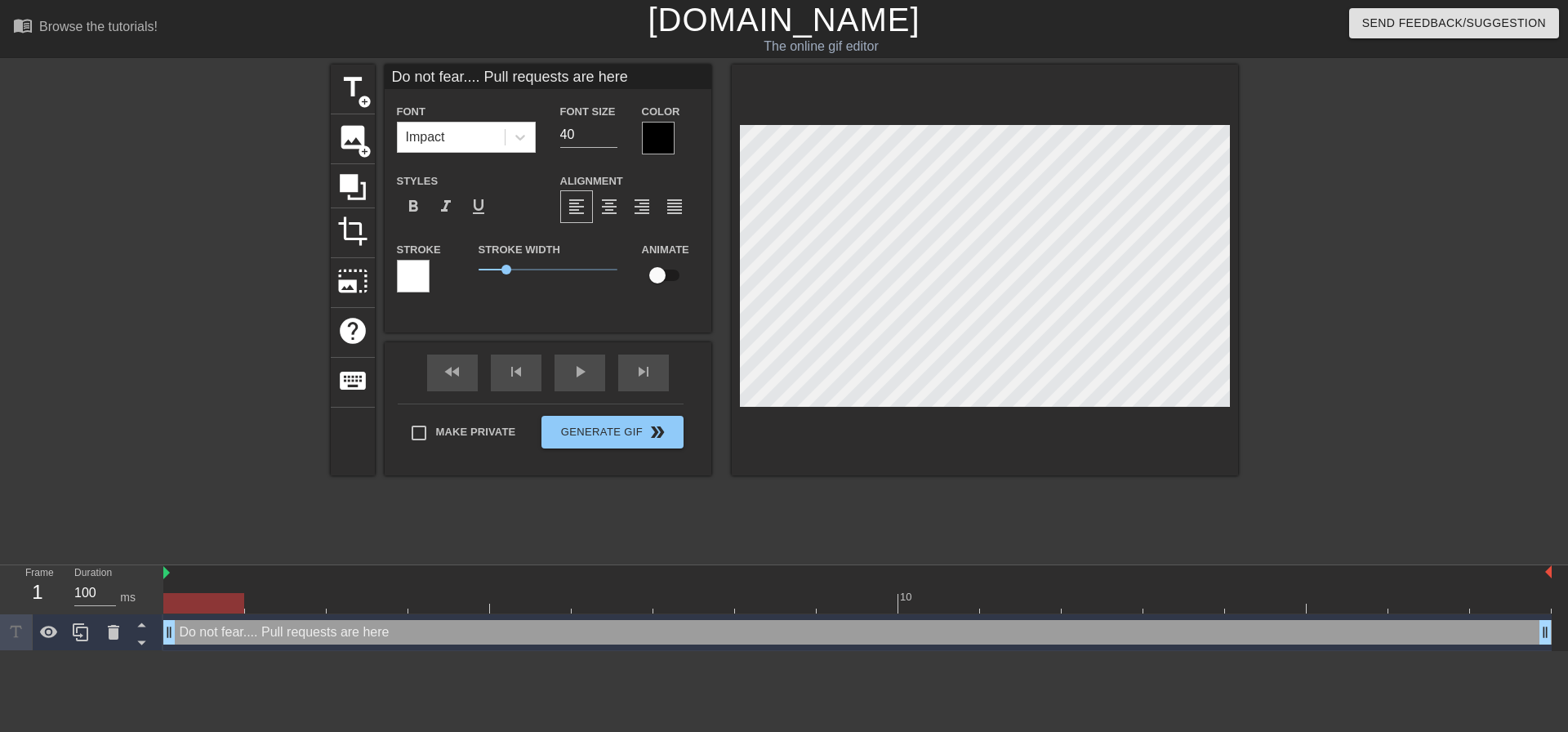
type textarea "Do not fear.... Pull requests are here."
type input "Do not fear.... Pull requests are here.."
type textarea "Do not fear.... Pull requests are here.."
type input "Do not fear.... Pull requests are here..."
type textarea "Do not fear.... Pull requests are here..."
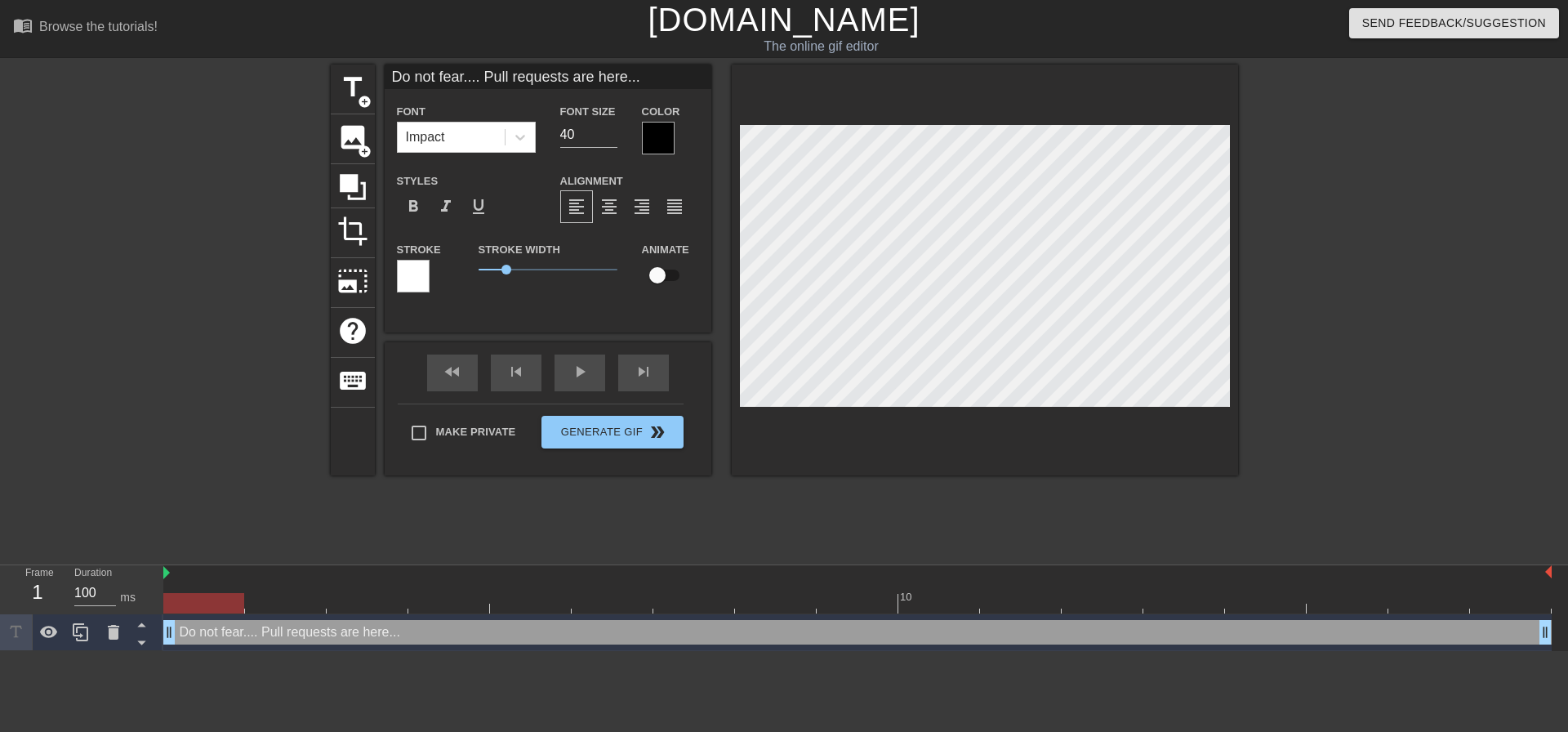
type input "Do not fear.... Pull requests are here...."
type textarea "Do not fear.... Pull requests are here...."
click at [497, 267] on span "1" at bounding box center [548, 269] width 139 height 20
click at [666, 134] on div at bounding box center [658, 138] width 32 height 32
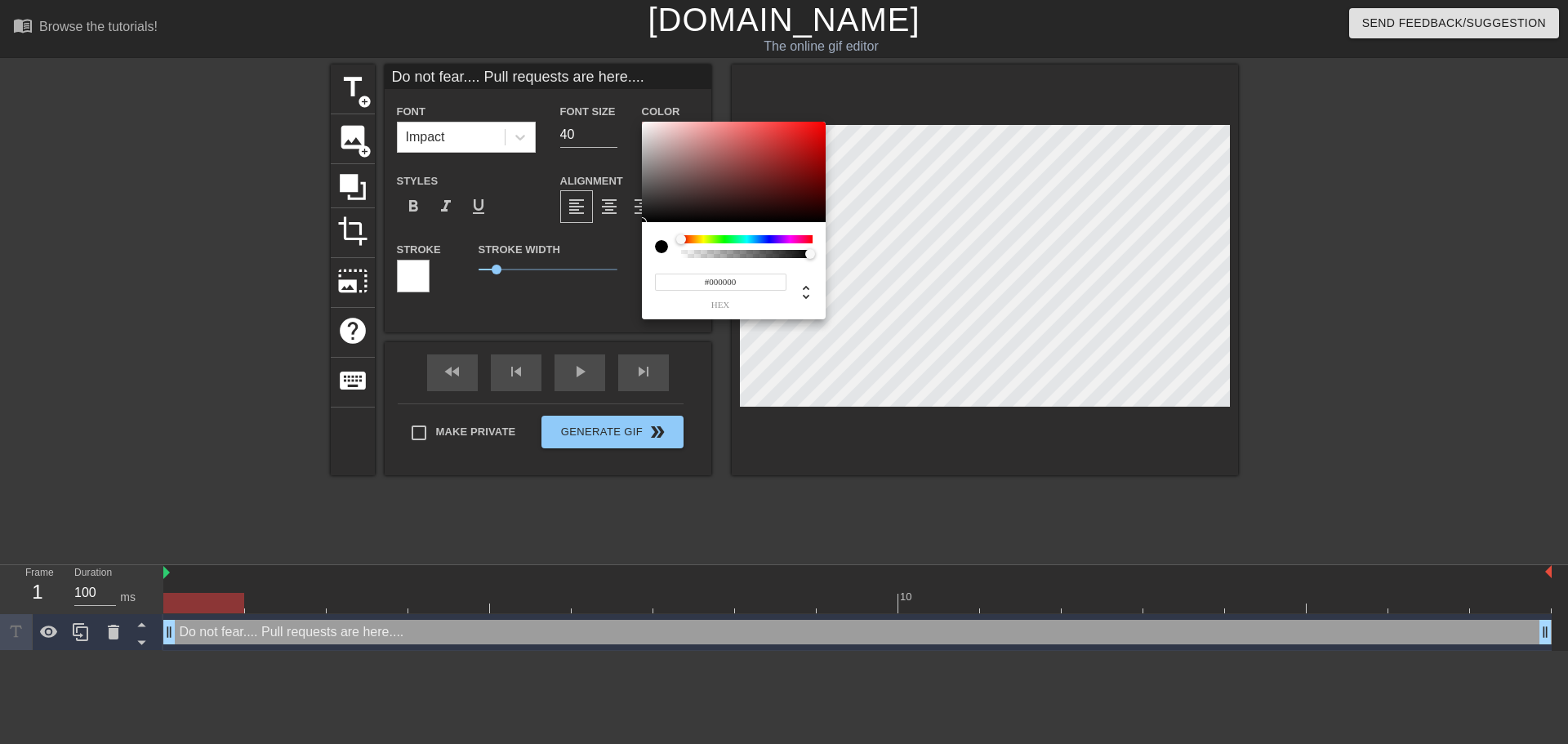
type input "0"
type input "0.17"
drag, startPoint x: 810, startPoint y: 258, endPoint x: 705, endPoint y: 248, distance: 105.5
click at [705, 248] on div at bounding box center [746, 247] width 131 height 23
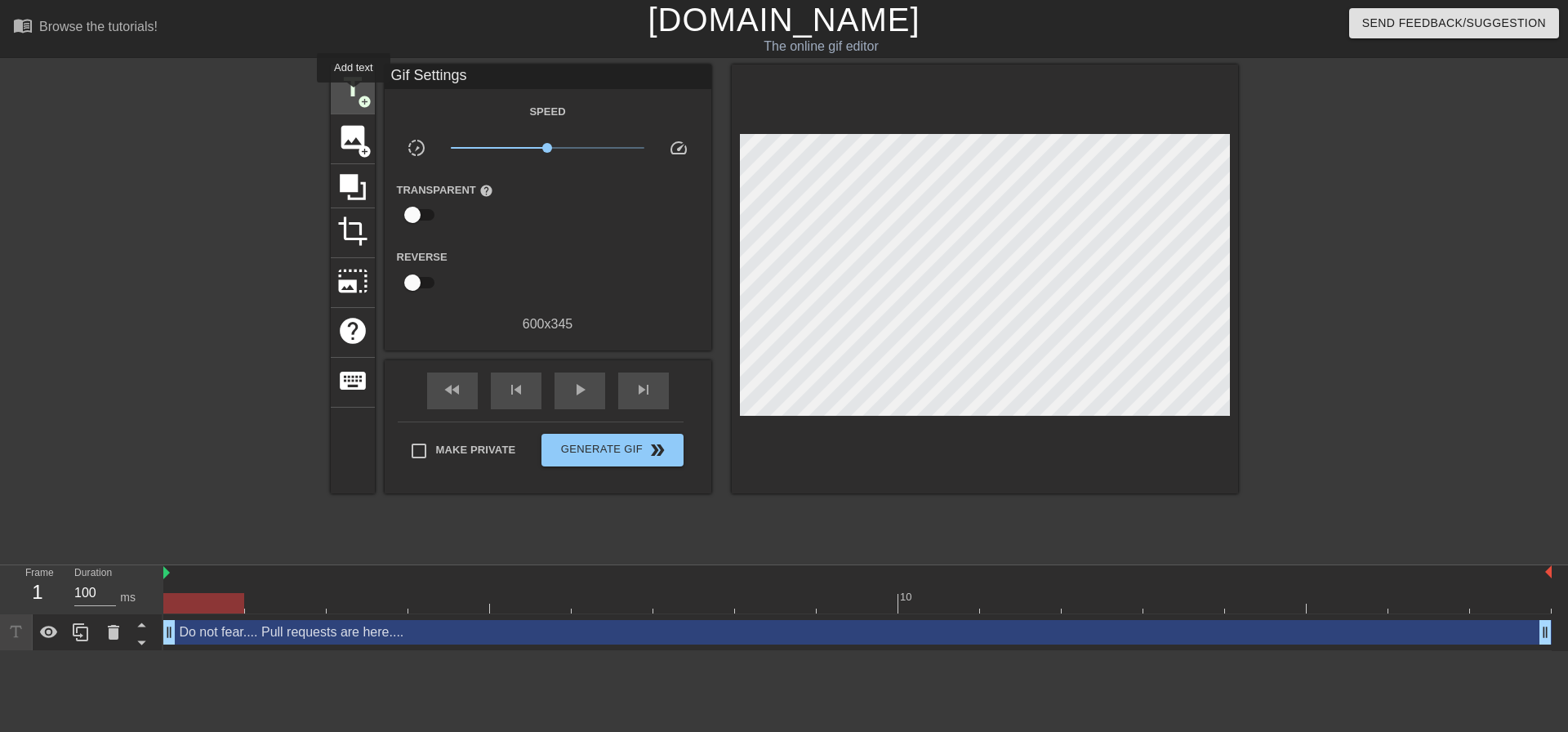
click at [353, 94] on span "title" at bounding box center [352, 87] width 31 height 31
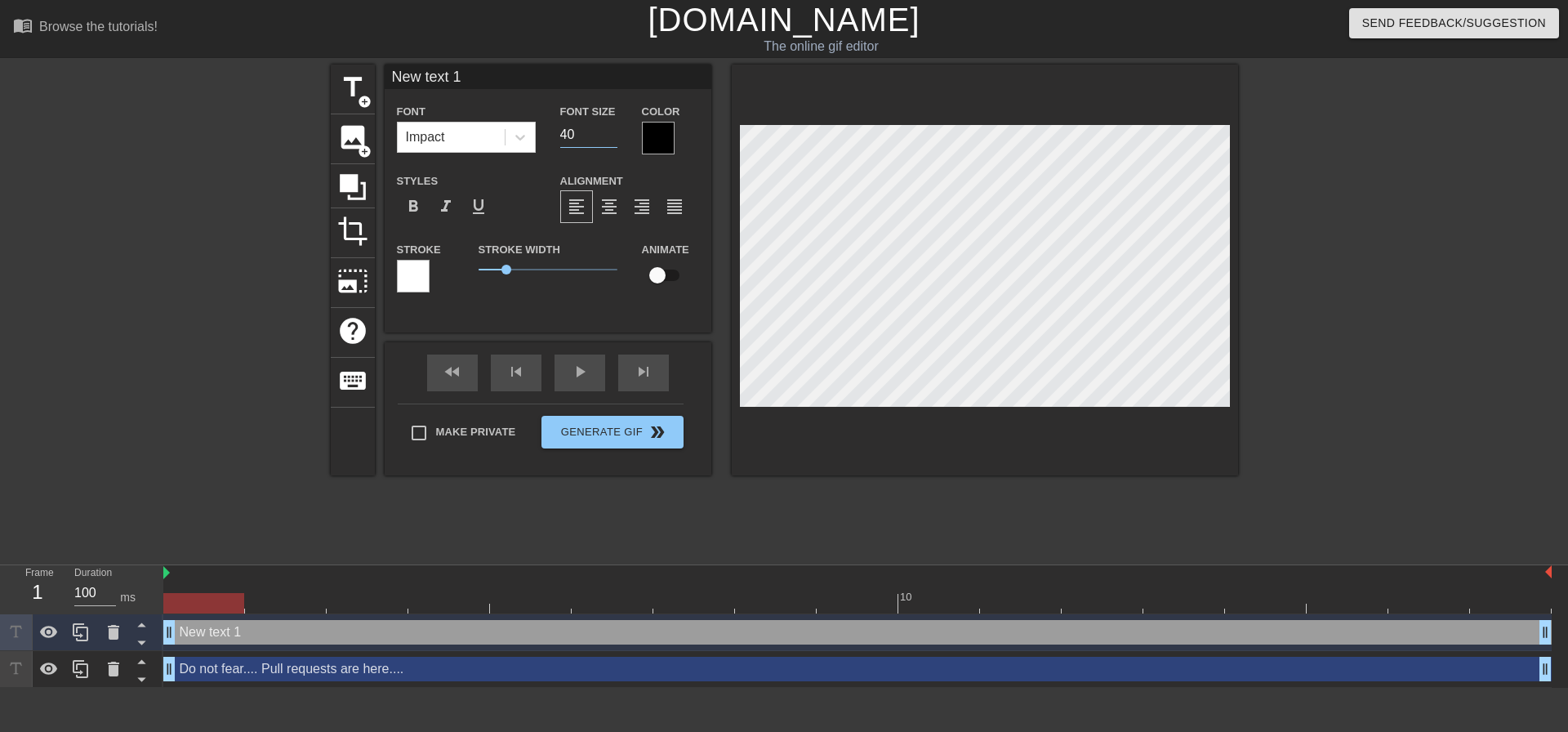
drag, startPoint x: 580, startPoint y: 131, endPoint x: 558, endPoint y: 135, distance: 22.4
click at [558, 135] on div "Font Size 40" at bounding box center [589, 128] width 82 height 53
type input "30"
click at [606, 296] on div "Stroke Width 1" at bounding box center [548, 272] width 163 height 67
type input "Do not fear.... Pull requests are here...."
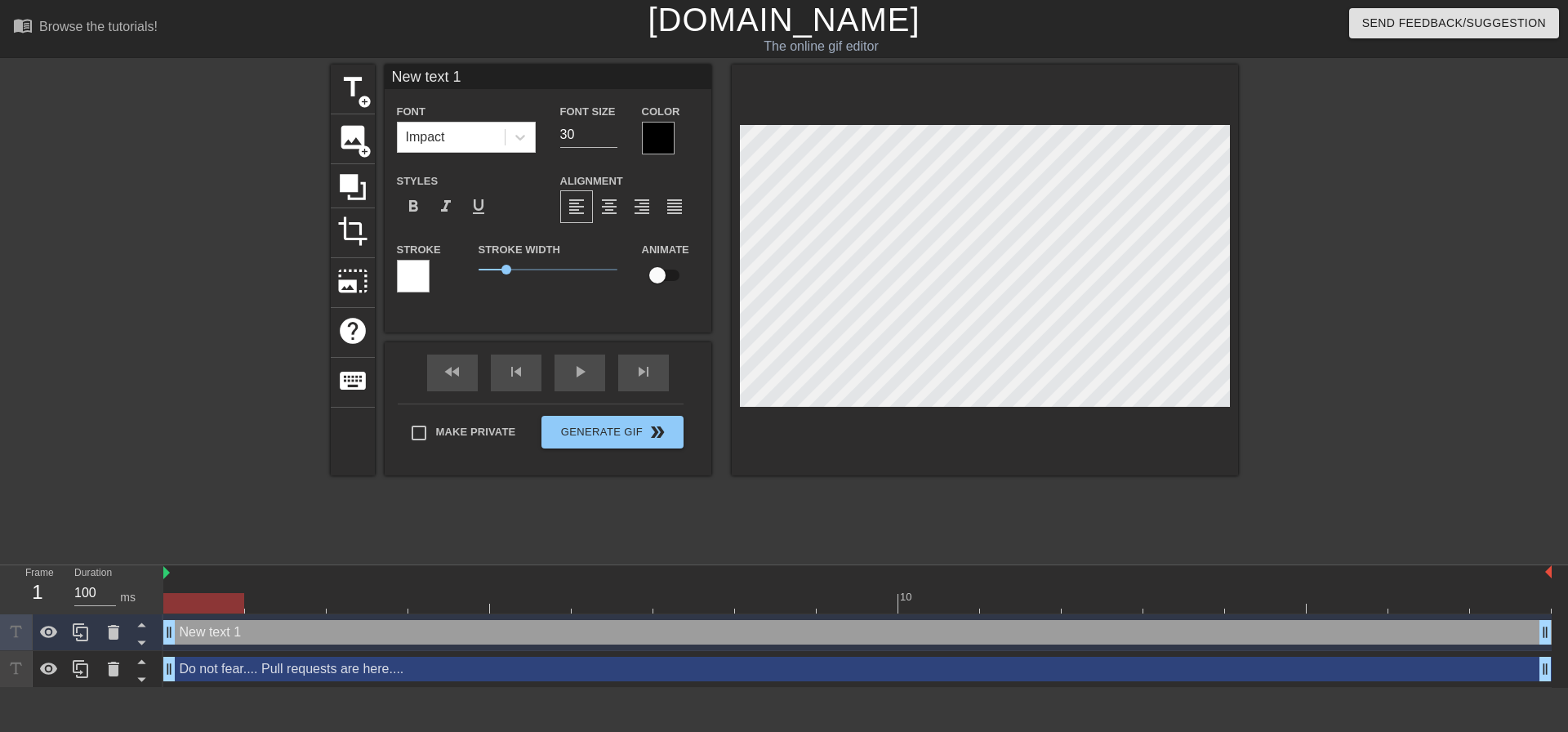
type input "40"
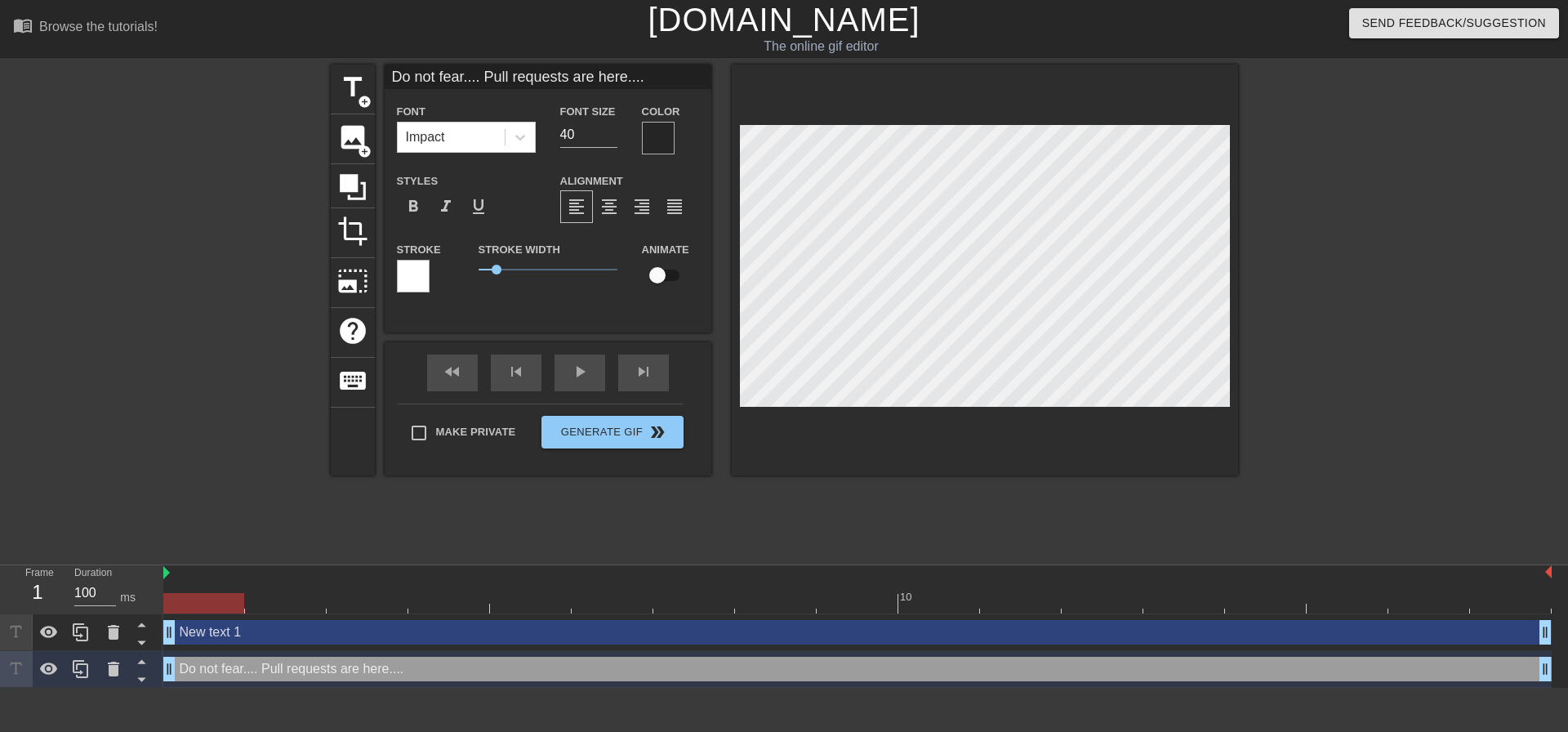
type input "New text 1"
type input "30"
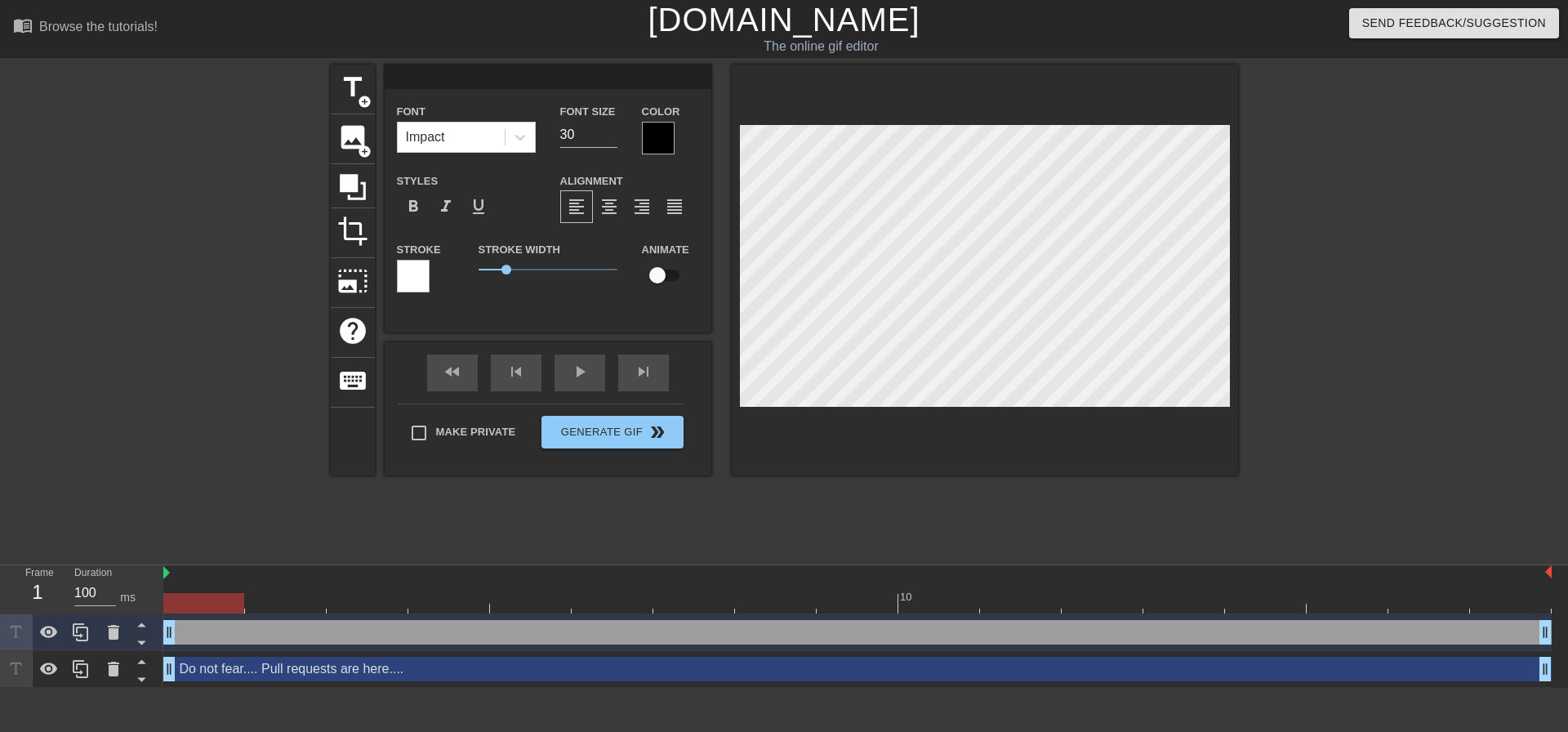
scroll to position [3, 3]
click at [583, 319] on div "Font Impact Font Size 30 Color Styles format_bold format_italic format_underlin…" at bounding box center [548, 198] width 327 height 268
type input "Do not fear.... Pull requests are here...."
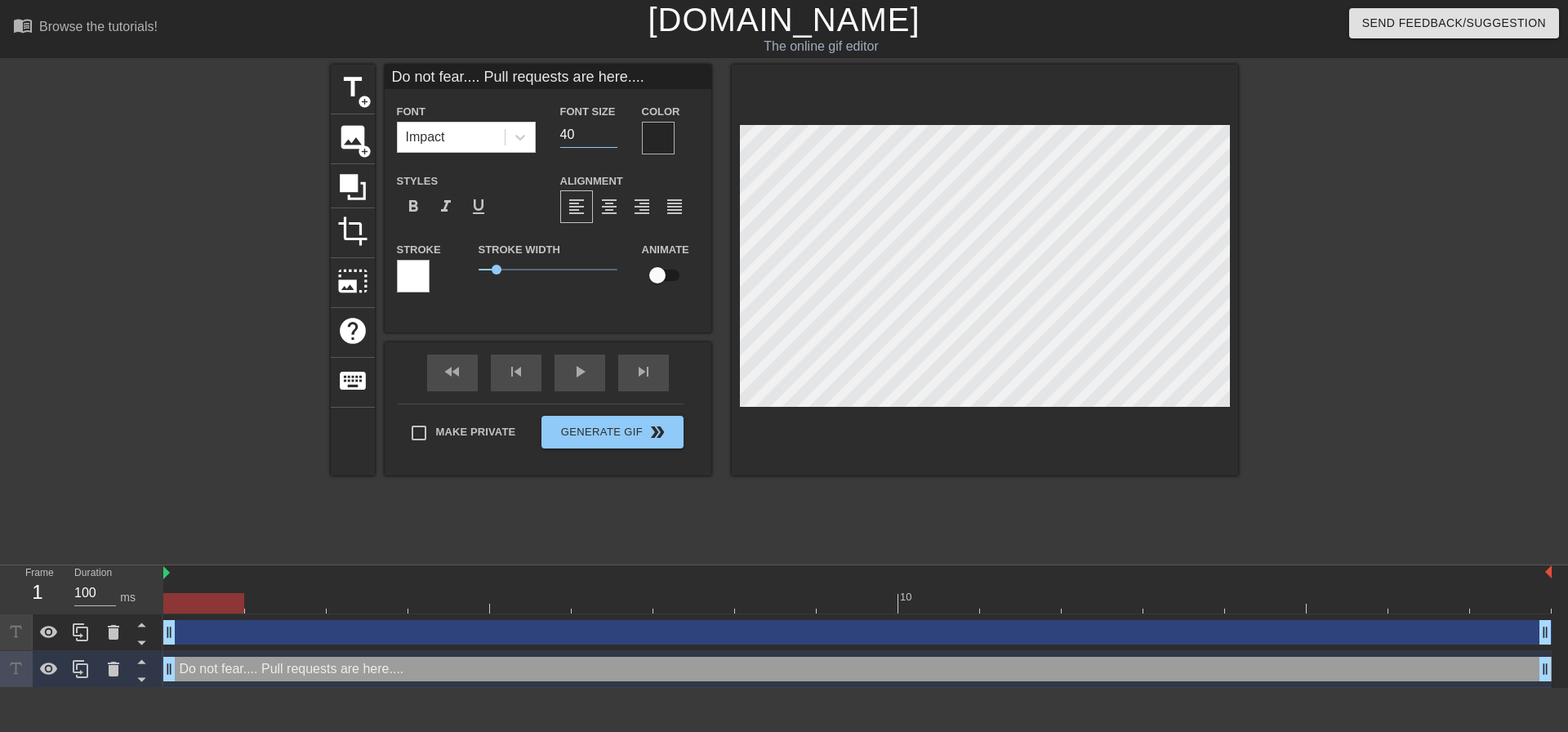
click at [598, 135] on input "40" at bounding box center [589, 135] width 57 height 27
type input "30"
click at [525, 294] on div "Stroke Width 0.65" at bounding box center [548, 272] width 163 height 67
click at [439, 199] on span "format_italic" at bounding box center [445, 206] width 20 height 20
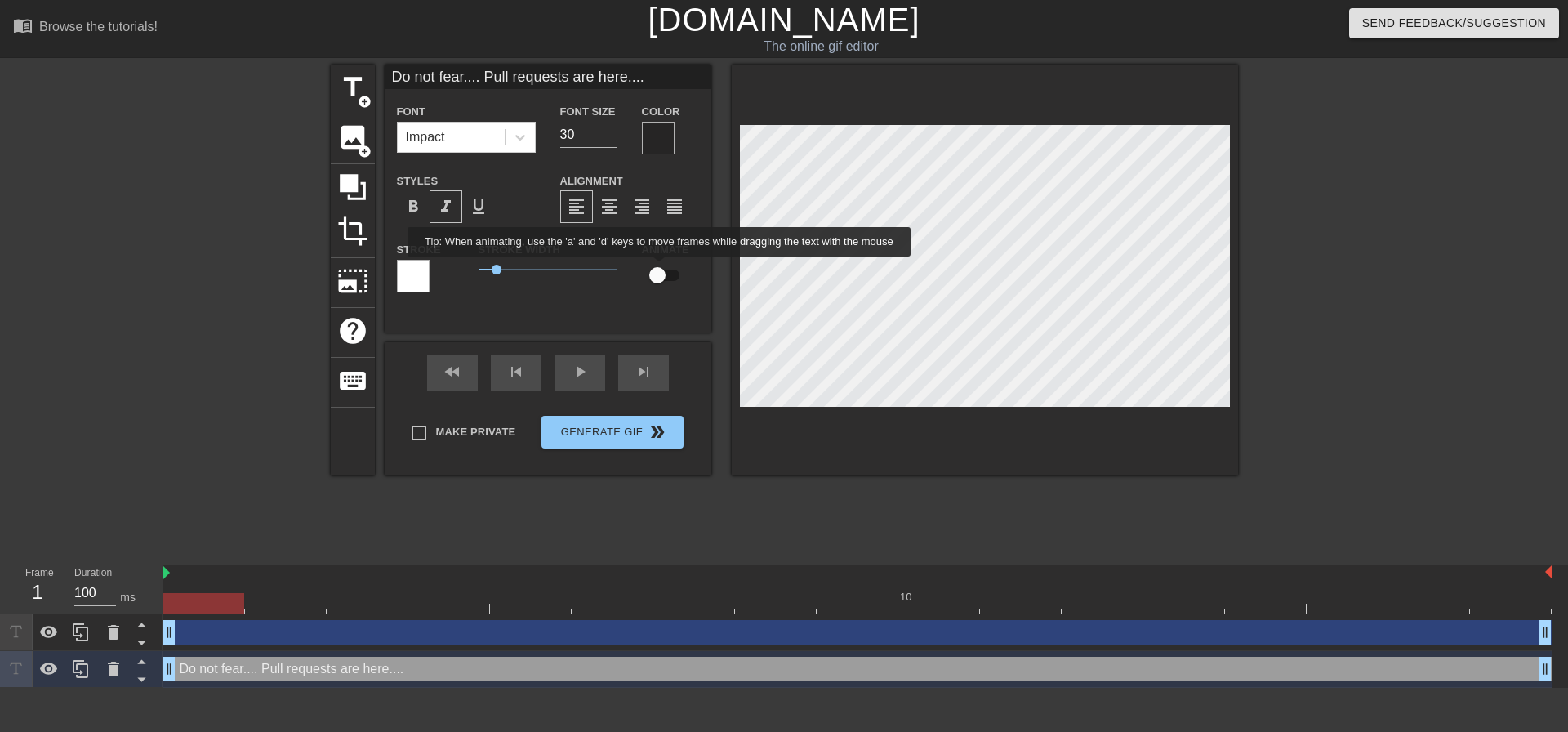
click at [660, 268] on input "checkbox" at bounding box center [657, 274] width 93 height 31
checkbox input "true"
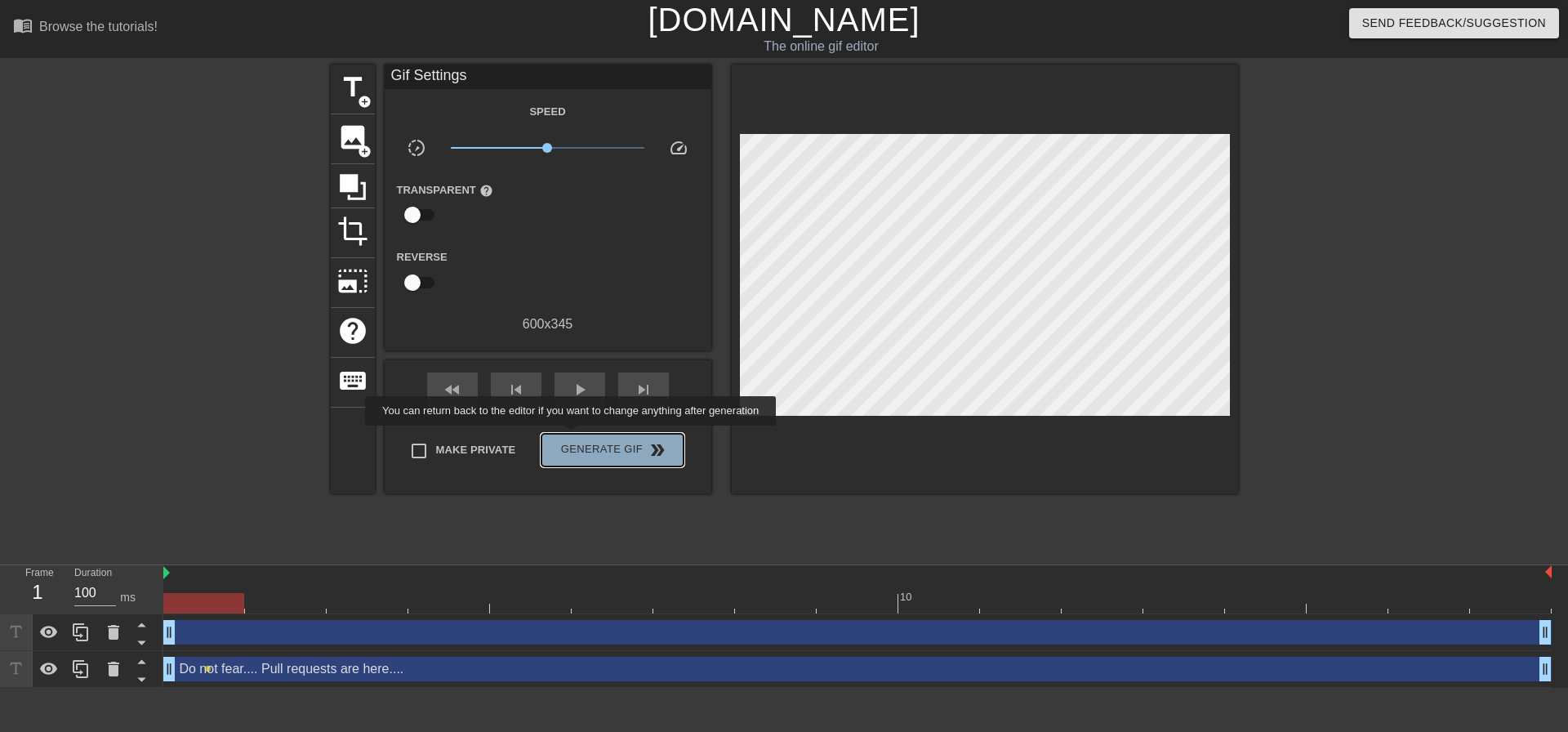
click at [573, 437] on button "Generate Gif double_arrow" at bounding box center [612, 450] width 142 height 32
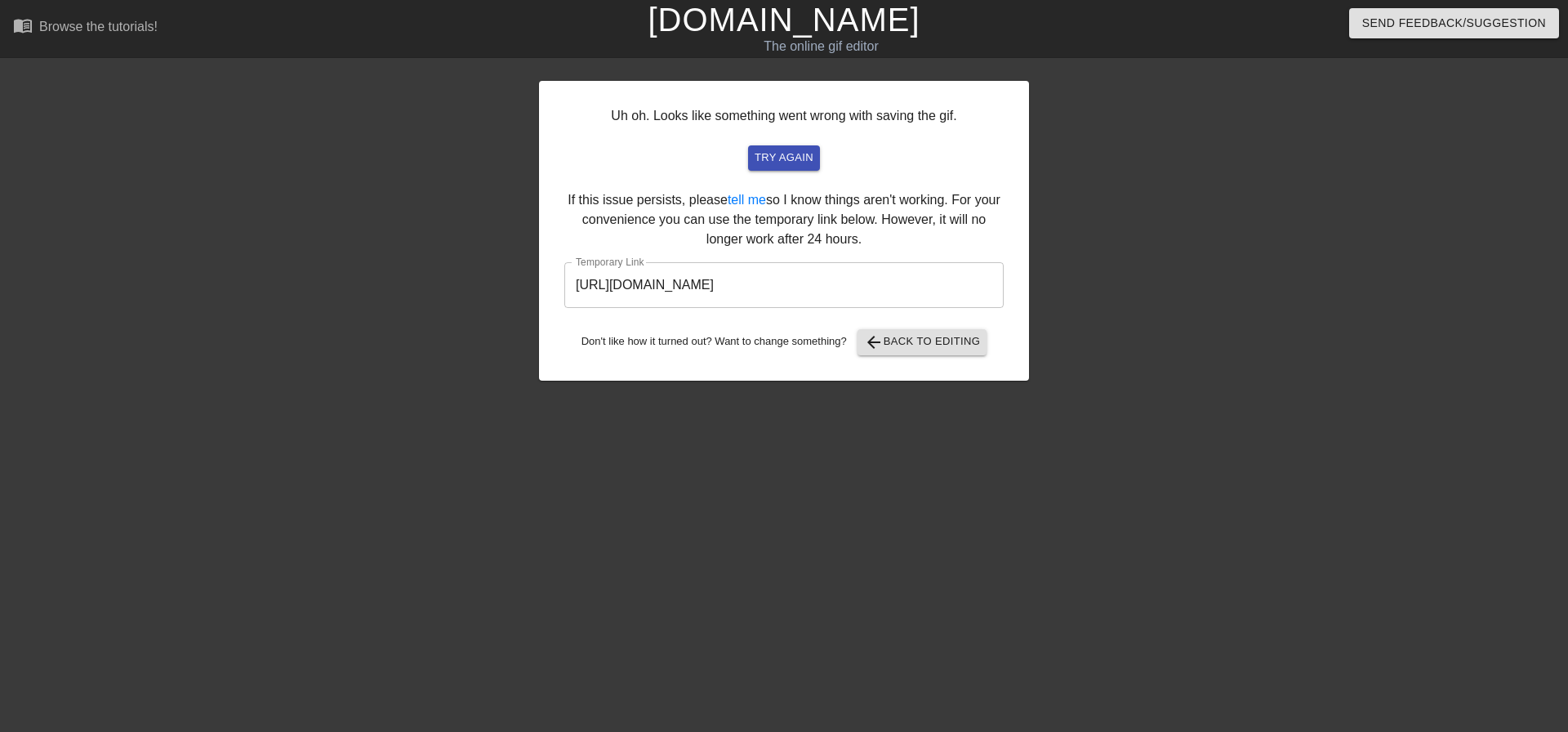
click at [890, 292] on input "[URL][DOMAIN_NAME]" at bounding box center [784, 285] width 440 height 46
click at [919, 351] on span "arrow_back Back to Editing" at bounding box center [922, 342] width 117 height 20
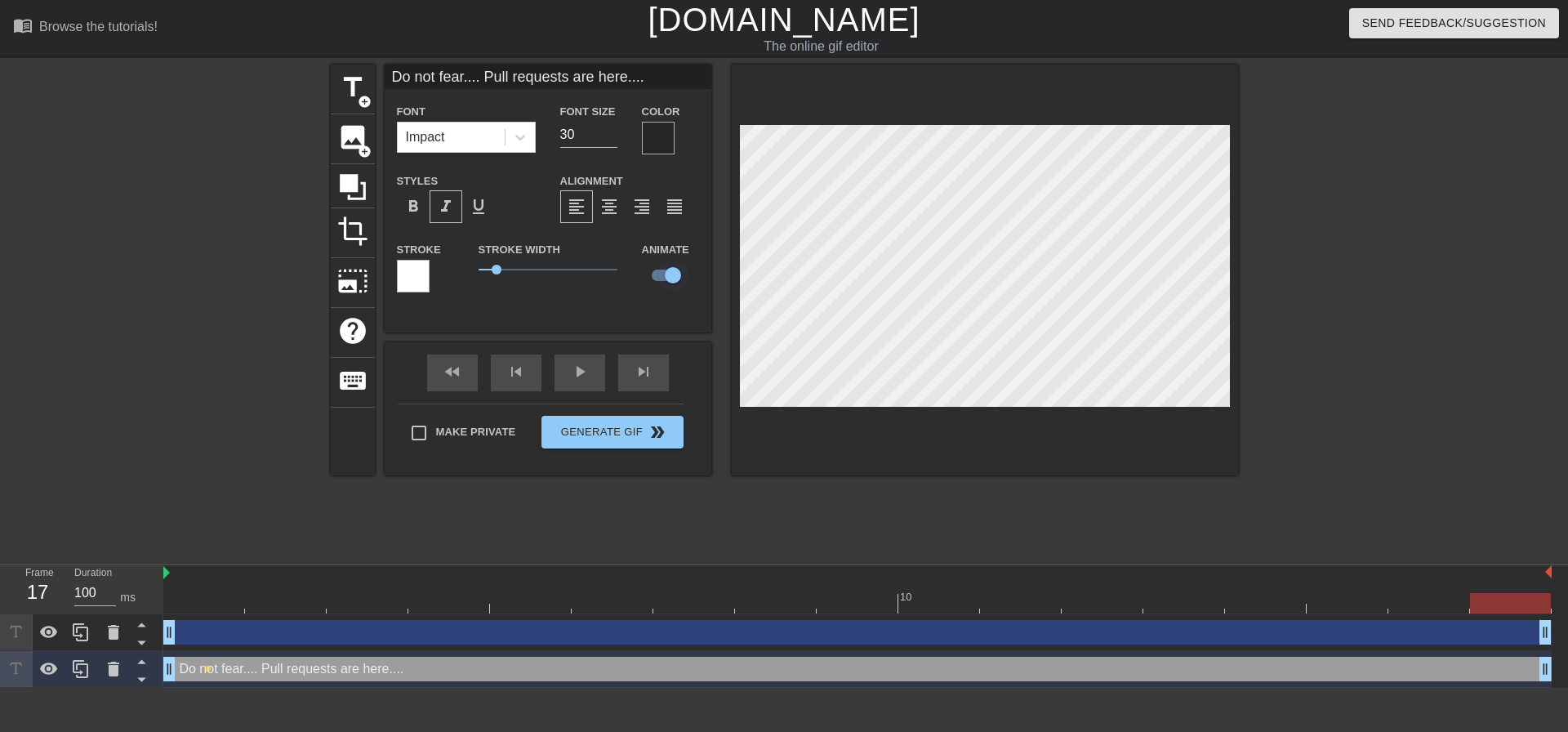
click at [653, 272] on input "checkbox" at bounding box center [673, 274] width 93 height 31
checkbox input "false"
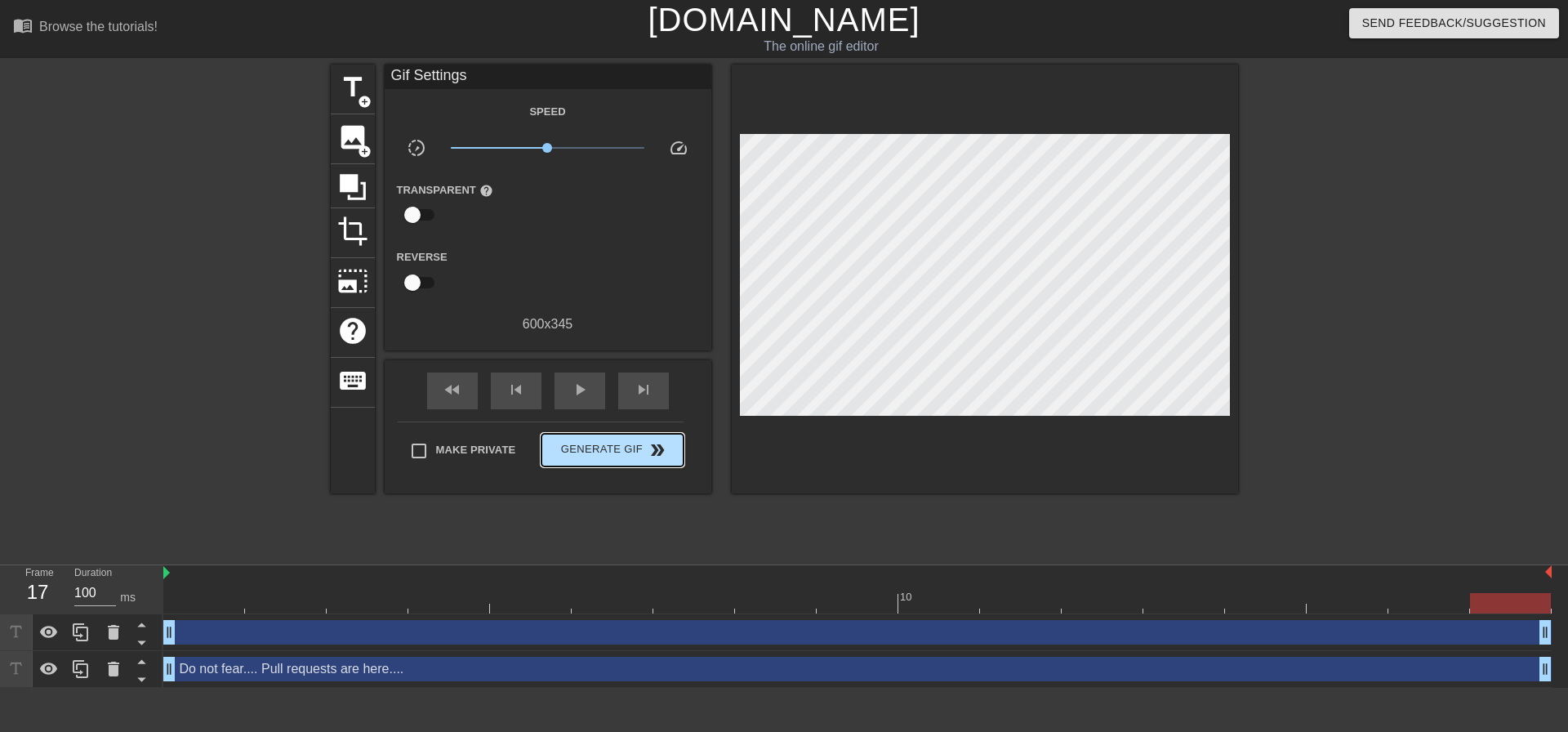
click at [569, 422] on div "Make Private Generate Gif double_arrow" at bounding box center [540, 454] width 286 height 65
click at [580, 446] on span "Generate Gif double_arrow" at bounding box center [612, 450] width 128 height 20
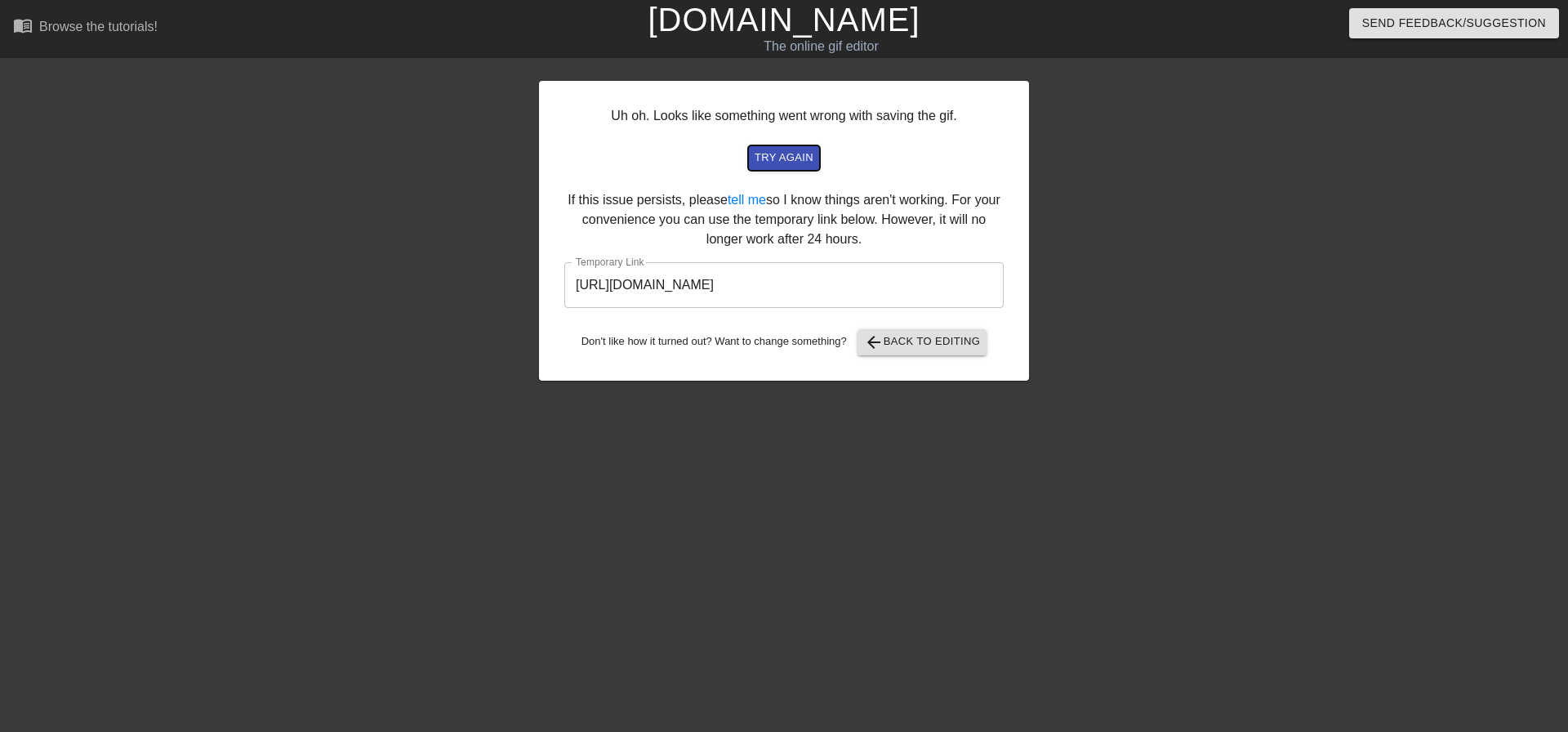
click at [759, 154] on span "try again" at bounding box center [784, 159] width 59 height 19
click at [895, 280] on input "[URL][DOMAIN_NAME]" at bounding box center [784, 285] width 440 height 46
